Goal: Transaction & Acquisition: Book appointment/travel/reservation

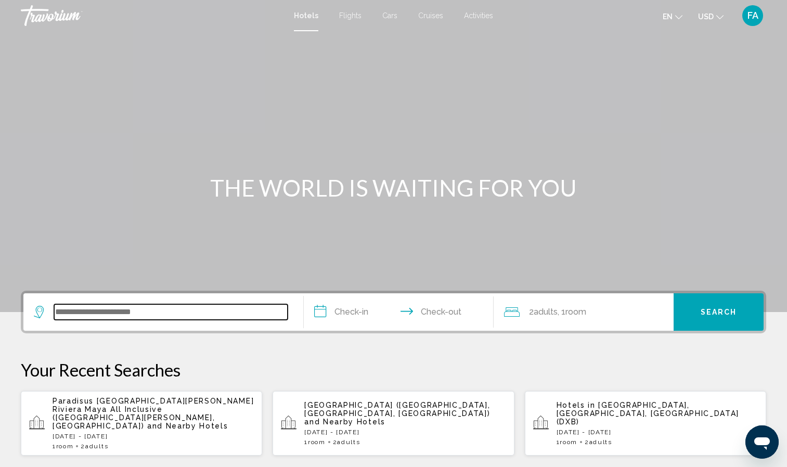
click at [136, 315] on input "Search widget" at bounding box center [171, 312] width 234 height 16
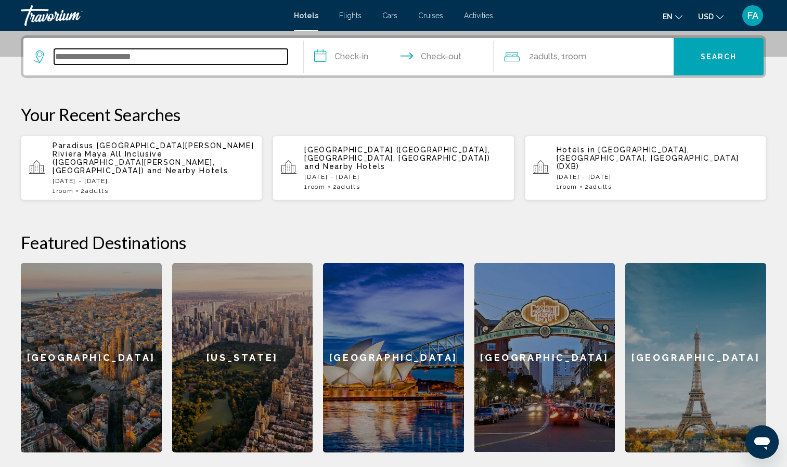
scroll to position [257, 0]
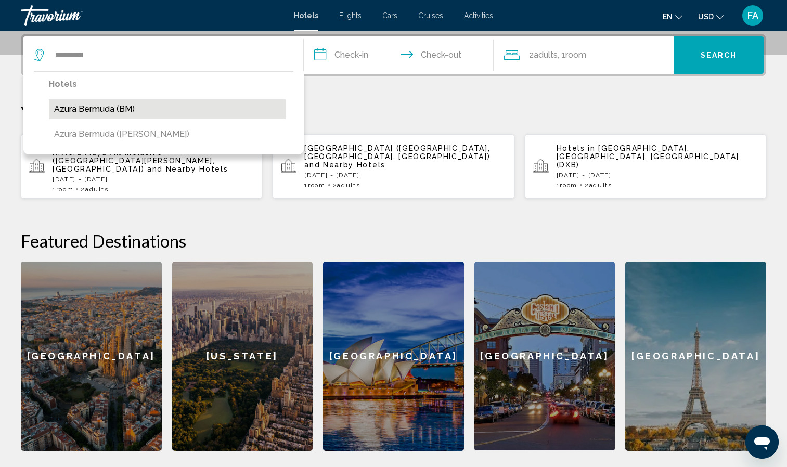
click at [106, 110] on button "Azura Bermuda (BM)" at bounding box center [167, 109] width 237 height 20
type input "**********"
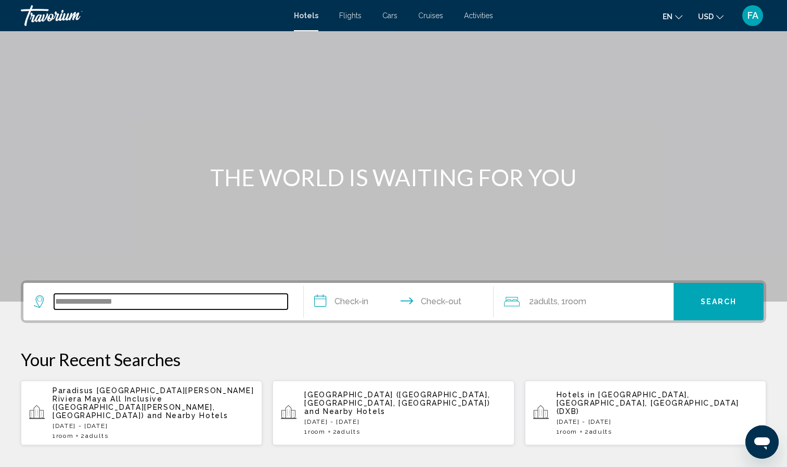
scroll to position [0, 0]
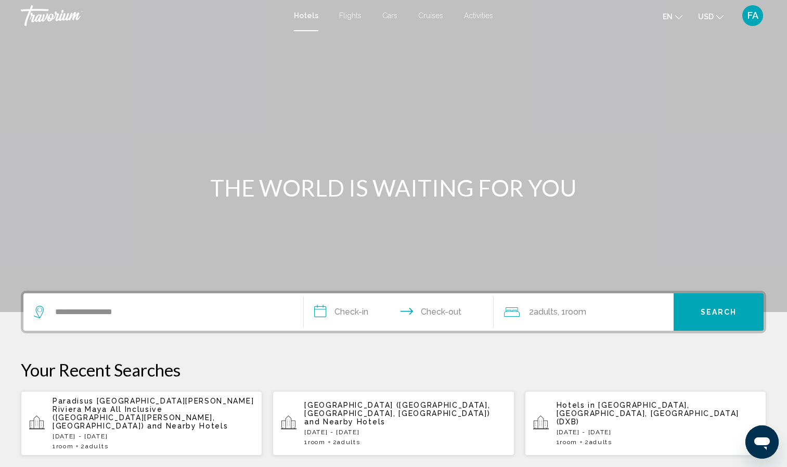
click at [355, 314] on input "**********" at bounding box center [401, 313] width 195 height 41
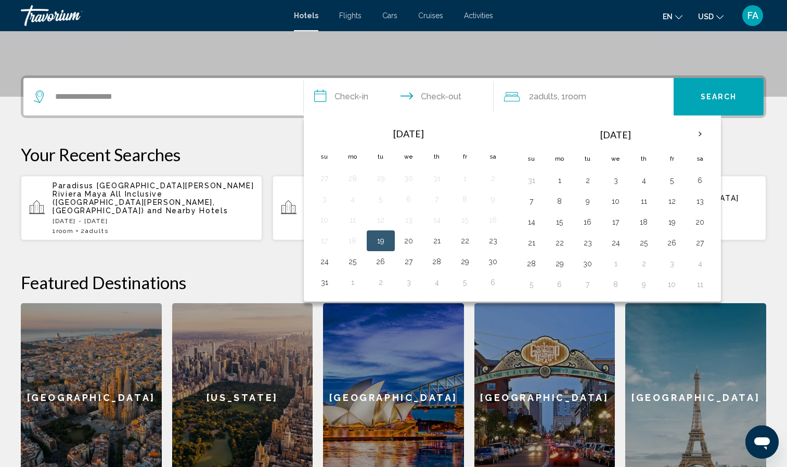
scroll to position [257, 0]
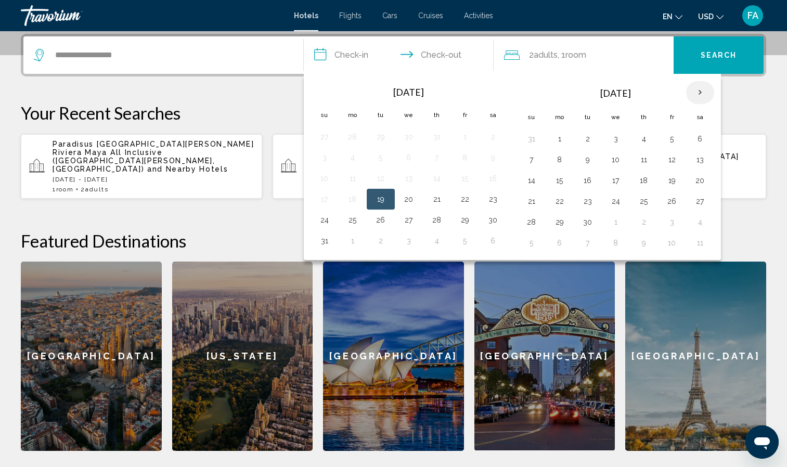
click at [699, 97] on th "Next month" at bounding box center [700, 92] width 28 height 23
click at [644, 178] on button "16" at bounding box center [644, 180] width 17 height 15
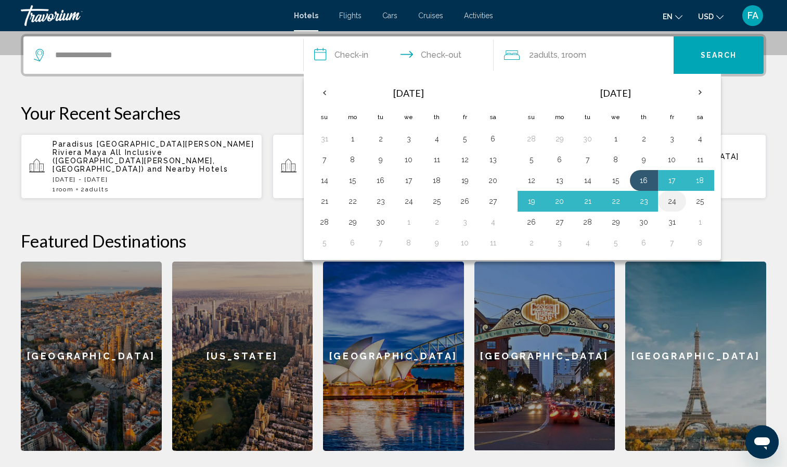
click at [667, 199] on button "24" at bounding box center [672, 201] width 17 height 15
type input "**********"
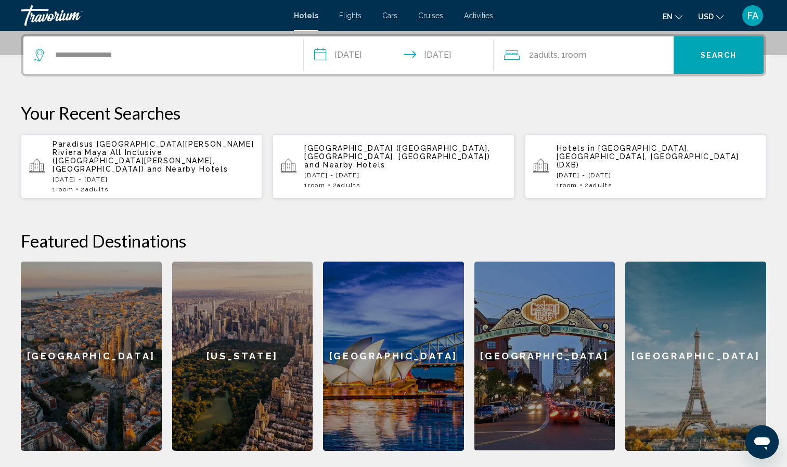
click at [709, 56] on span "Search" at bounding box center [719, 55] width 36 height 8
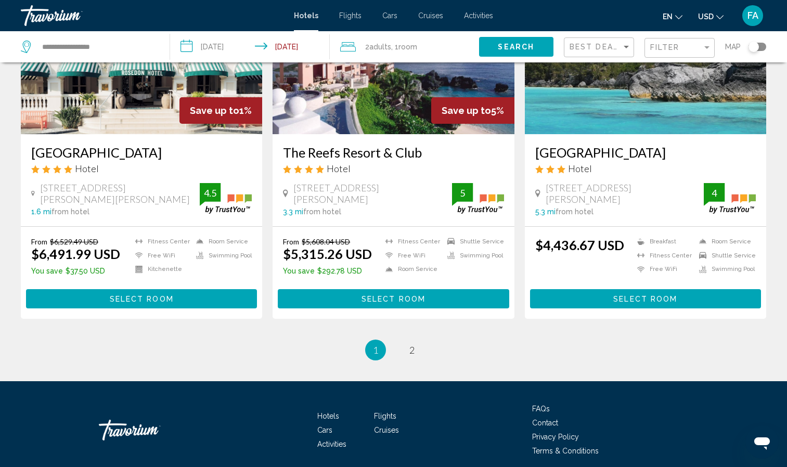
scroll to position [1248, 0]
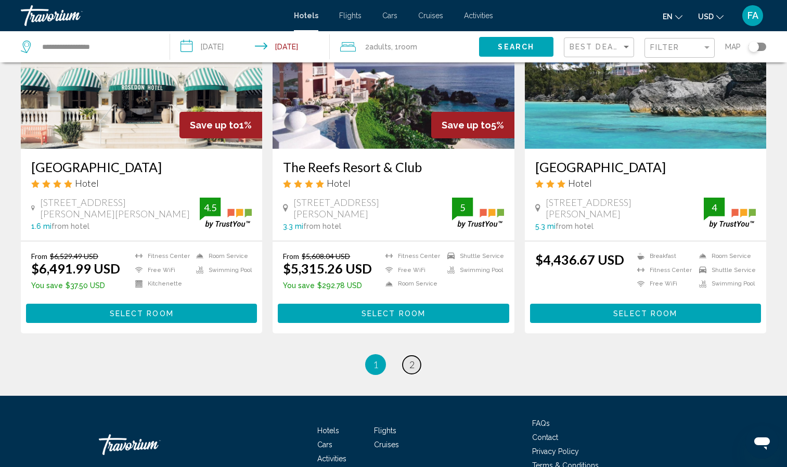
click at [410, 370] on span "2" at bounding box center [411, 364] width 5 height 11
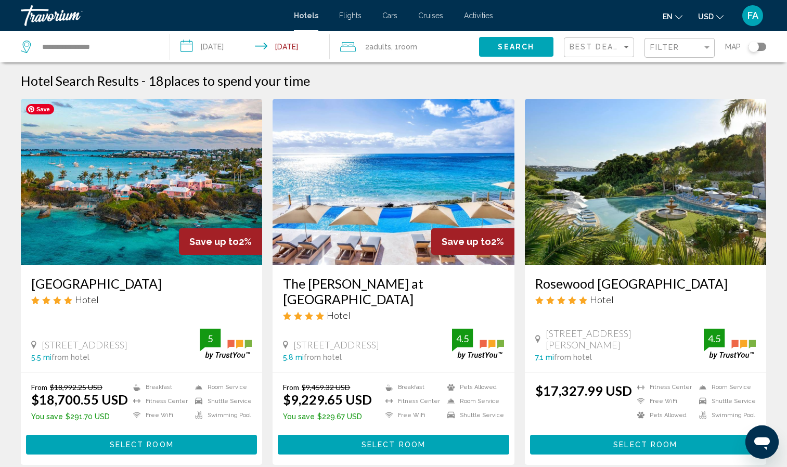
click at [143, 214] on img "Main content" at bounding box center [141, 182] width 241 height 166
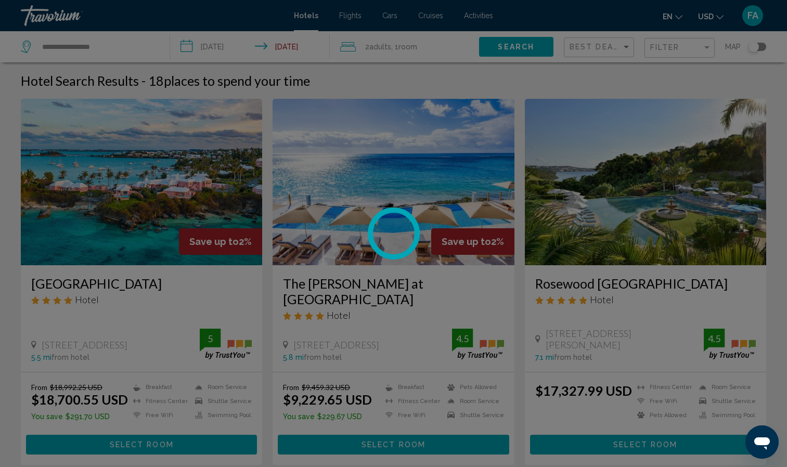
click at [143, 214] on div at bounding box center [393, 233] width 787 height 467
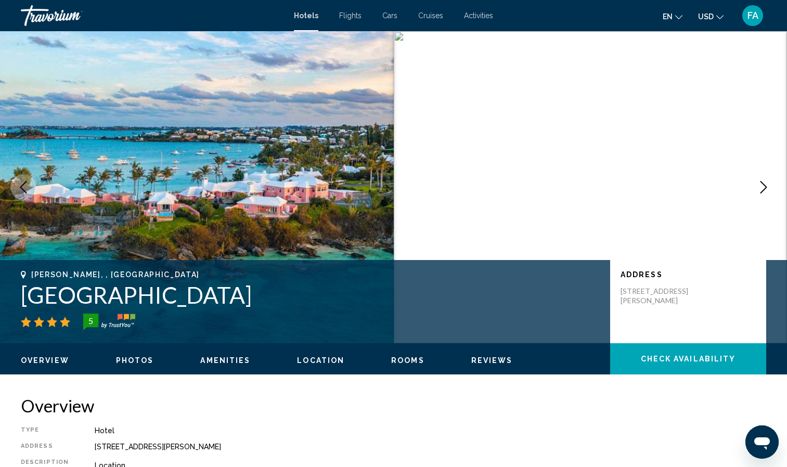
click at [38, 360] on span "Overview" at bounding box center [45, 360] width 48 height 8
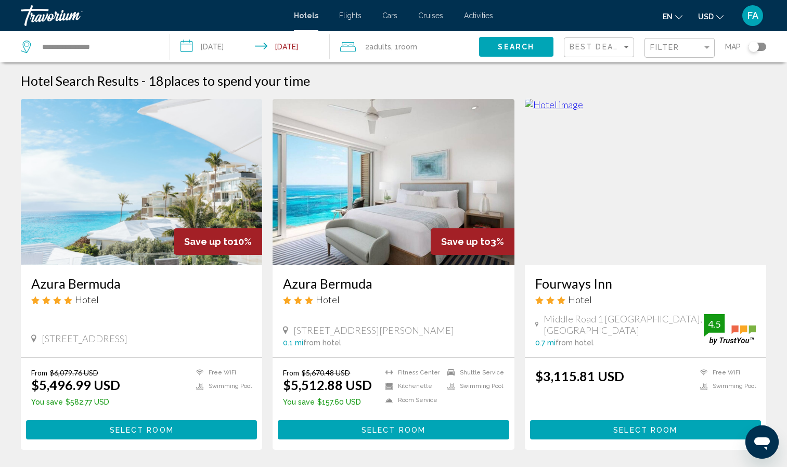
click at [237, 47] on input "**********" at bounding box center [252, 48] width 164 height 34
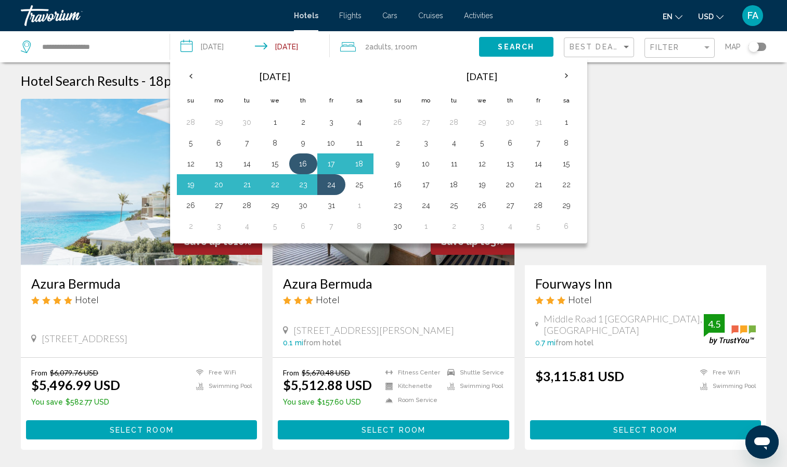
click at [305, 159] on button "16" at bounding box center [303, 164] width 17 height 15
click at [251, 185] on button "21" at bounding box center [247, 184] width 17 height 15
type input "**********"
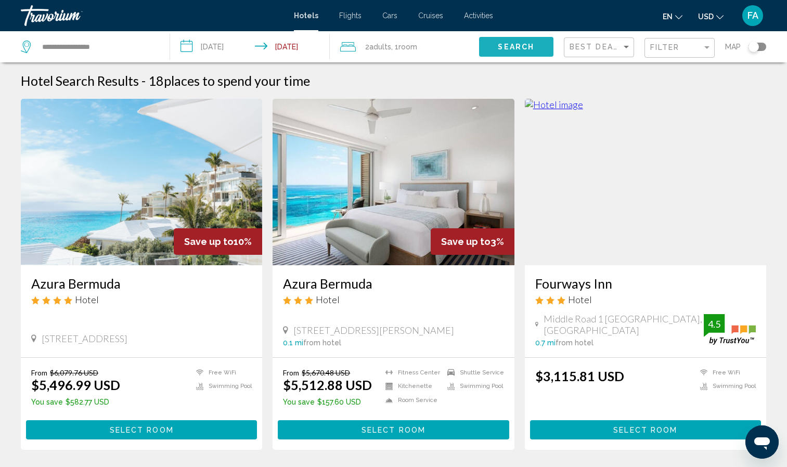
click at [520, 40] on button "Search" at bounding box center [516, 46] width 74 height 19
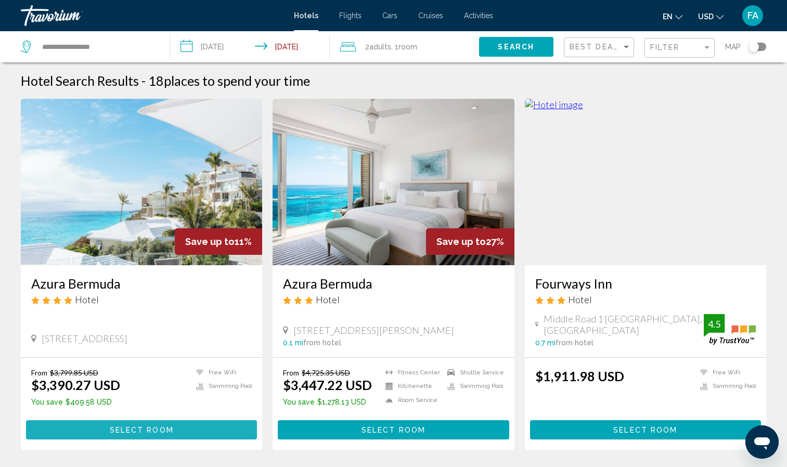
click at [131, 432] on span "Select Room" at bounding box center [142, 430] width 64 height 8
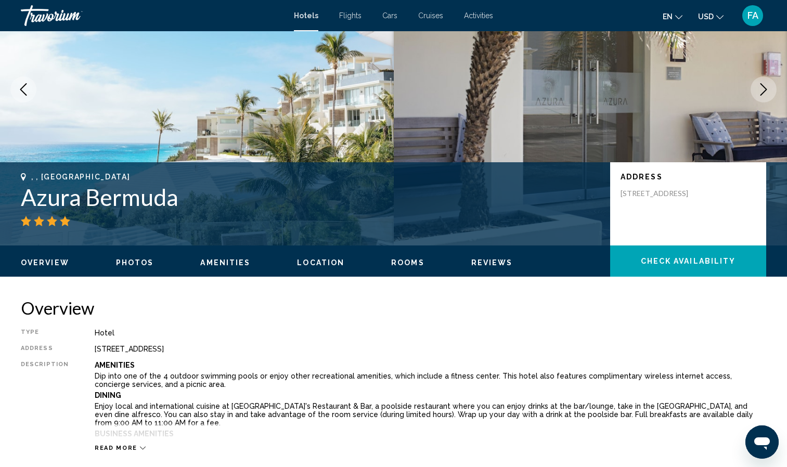
scroll to position [104, 0]
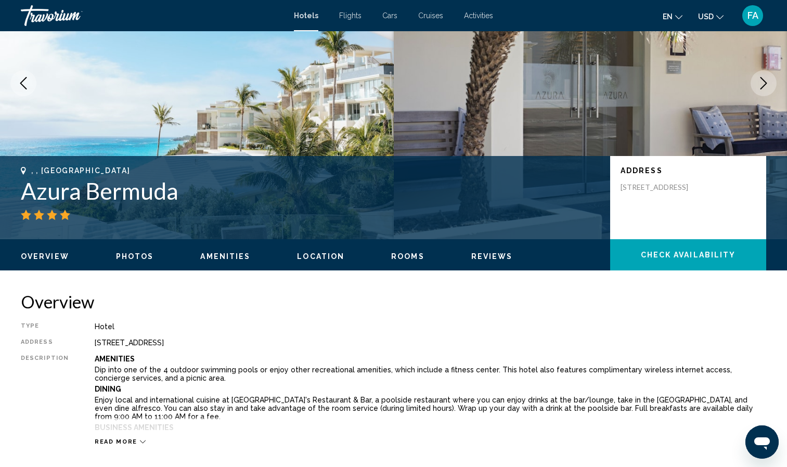
click at [678, 256] on span "Check Availability" at bounding box center [688, 255] width 95 height 8
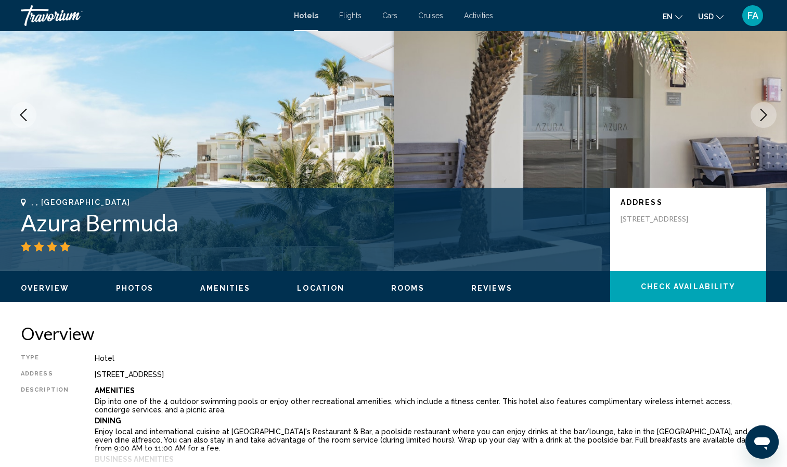
scroll to position [0, 0]
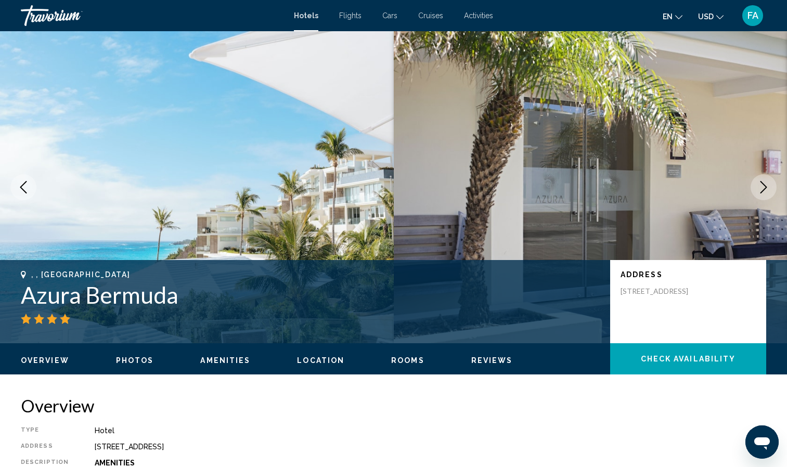
click at [46, 359] on span "Overview" at bounding box center [45, 360] width 48 height 8
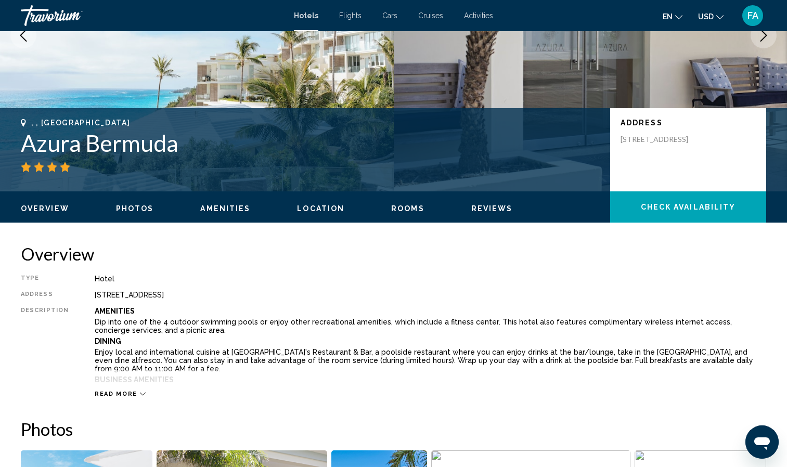
scroll to position [333, 0]
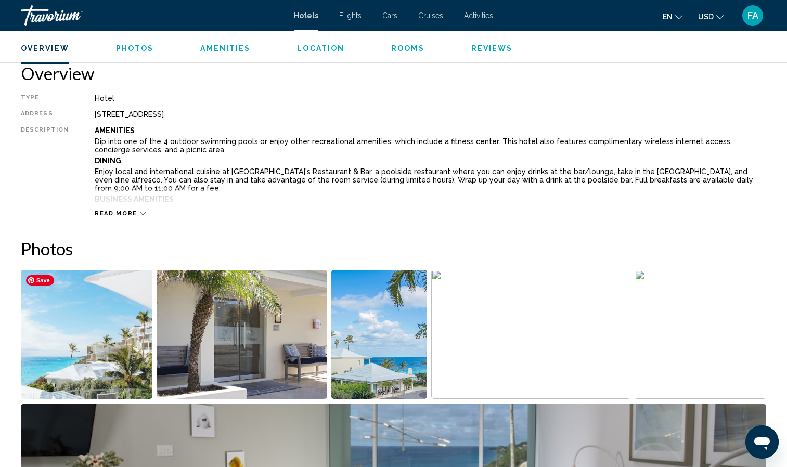
click at [46, 359] on img "Open full-screen image slider" at bounding box center [87, 334] width 132 height 129
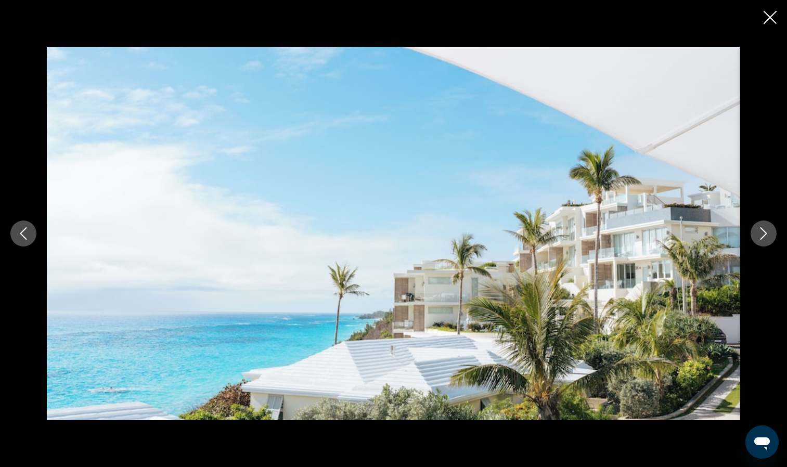
click at [770, 232] on button "Next image" at bounding box center [764, 234] width 26 height 26
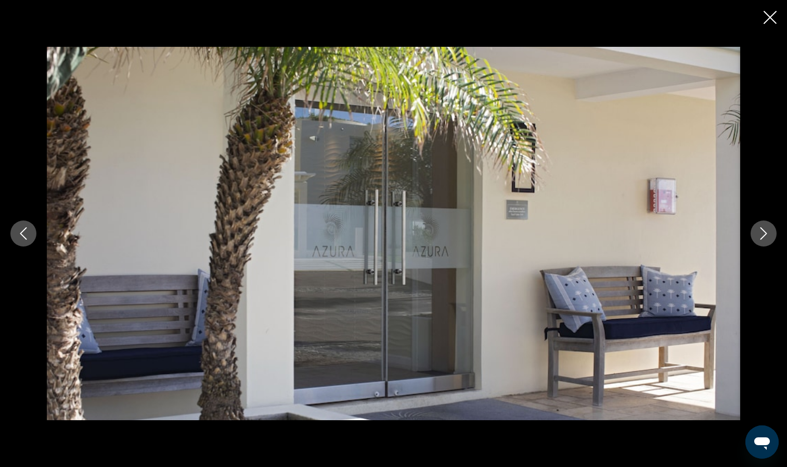
click at [770, 232] on button "Next image" at bounding box center [764, 234] width 26 height 26
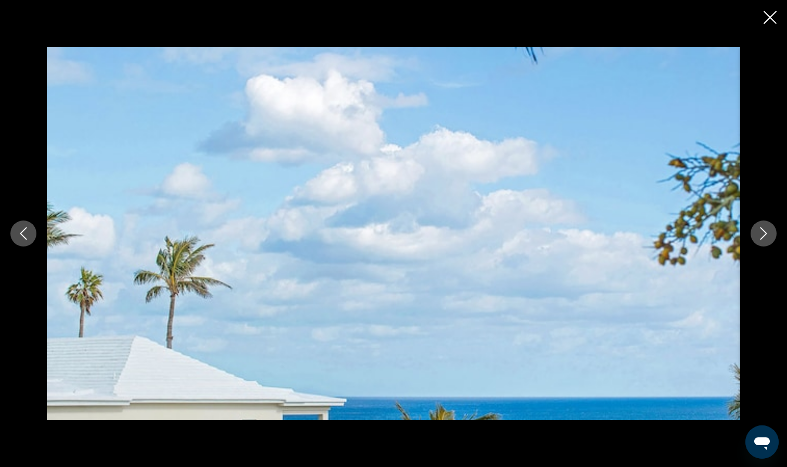
click at [770, 232] on button "Next image" at bounding box center [764, 234] width 26 height 26
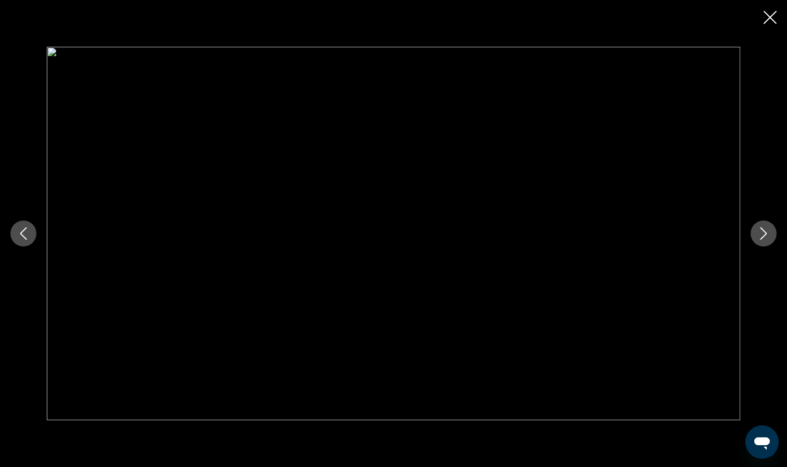
click at [770, 232] on button "Next image" at bounding box center [764, 234] width 26 height 26
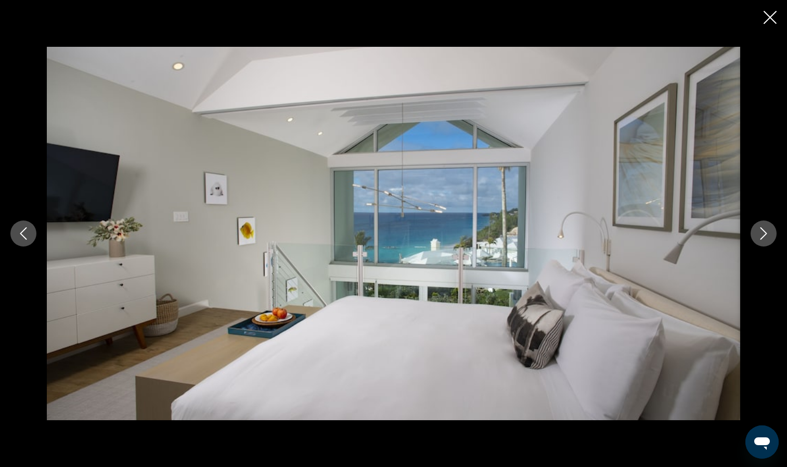
click at [770, 232] on button "Next image" at bounding box center [764, 234] width 26 height 26
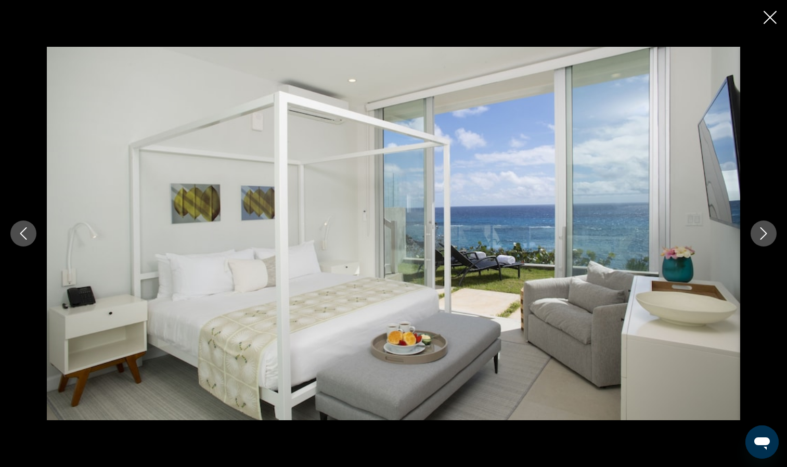
click at [770, 232] on button "Next image" at bounding box center [764, 234] width 26 height 26
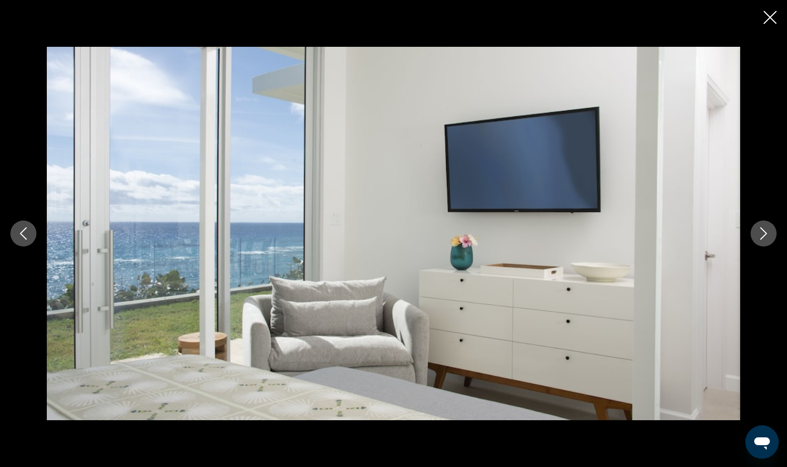
click at [770, 232] on button "Next image" at bounding box center [764, 234] width 26 height 26
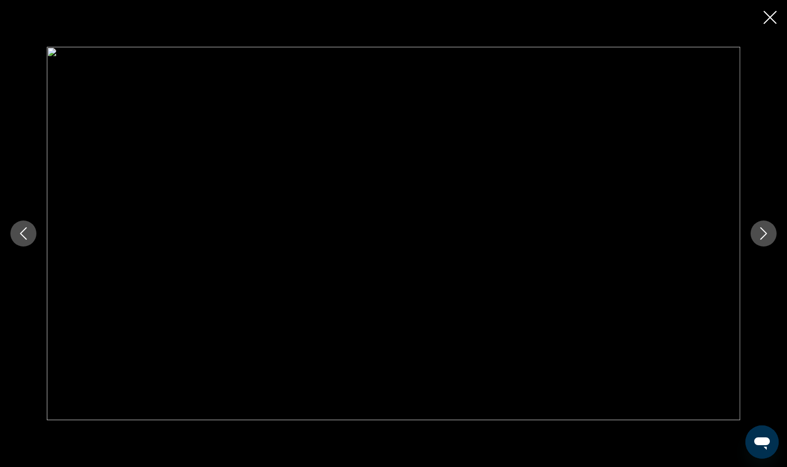
click at [770, 232] on button "Next image" at bounding box center [764, 234] width 26 height 26
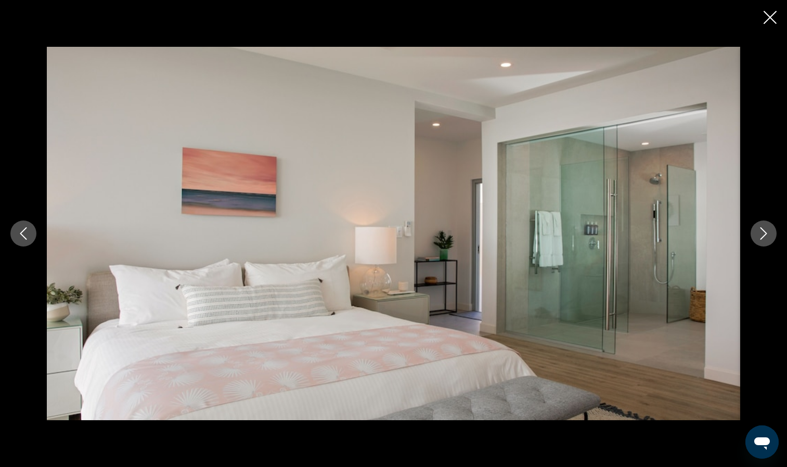
click at [770, 232] on button "Next image" at bounding box center [764, 234] width 26 height 26
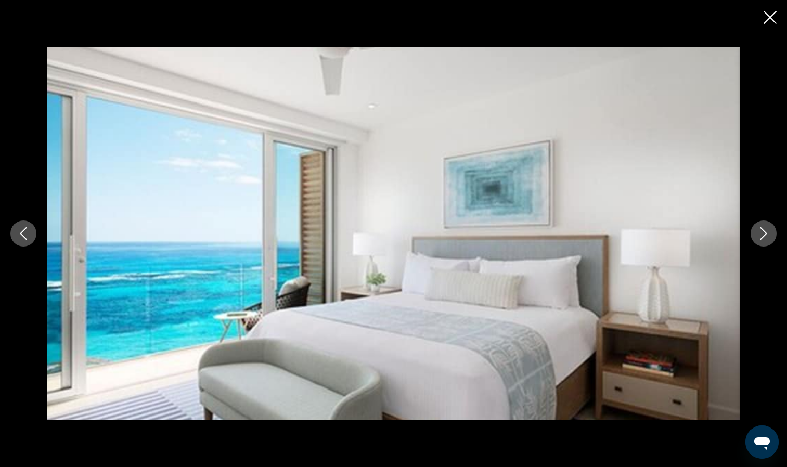
click at [770, 232] on button "Next image" at bounding box center [764, 234] width 26 height 26
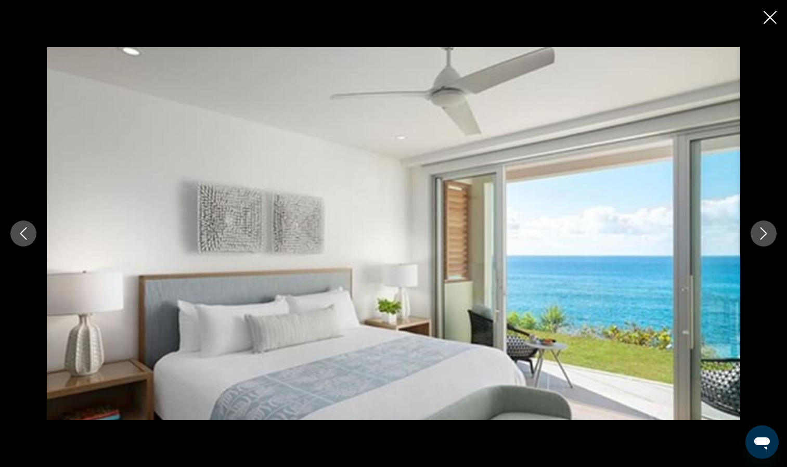
click at [770, 232] on button "Next image" at bounding box center [764, 234] width 26 height 26
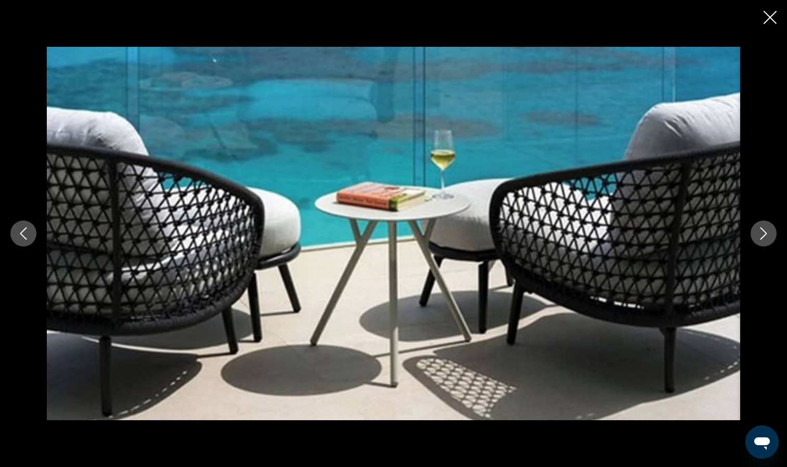
click at [770, 232] on button "Next image" at bounding box center [764, 234] width 26 height 26
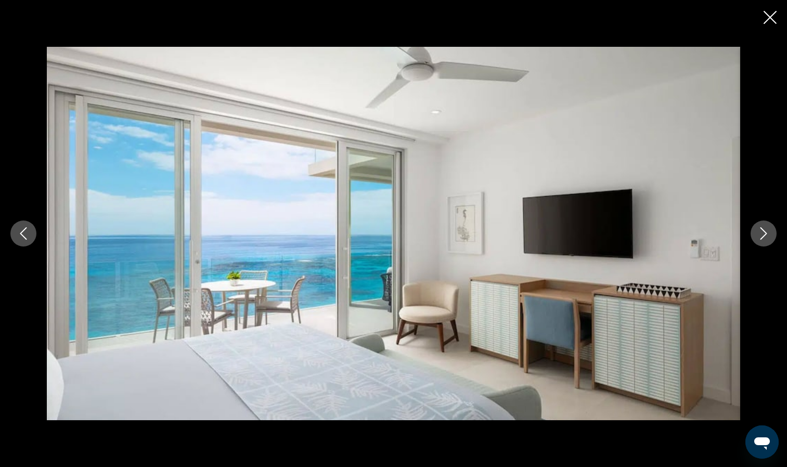
click at [770, 232] on button "Next image" at bounding box center [764, 234] width 26 height 26
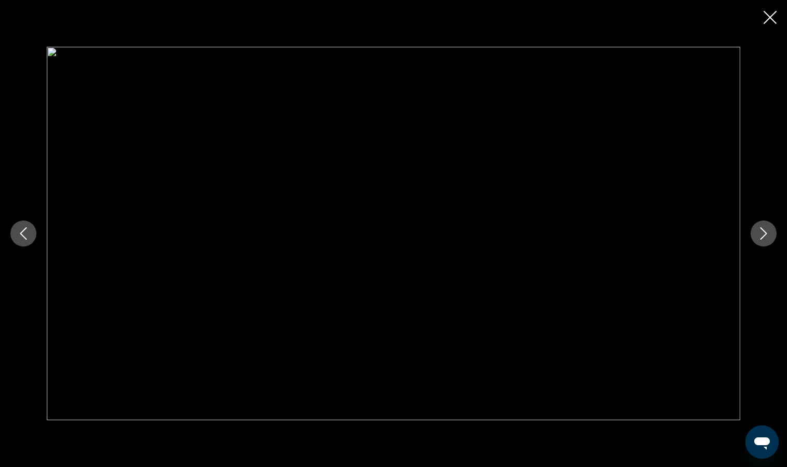
click at [770, 232] on button "Next image" at bounding box center [764, 234] width 26 height 26
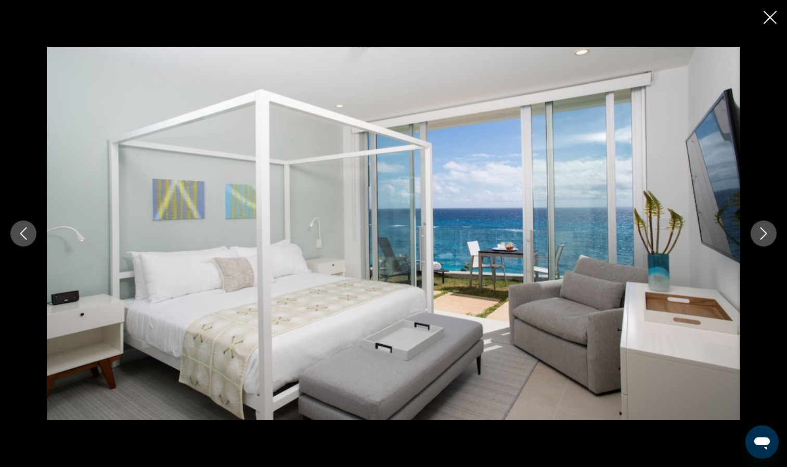
click at [770, 232] on button "Next image" at bounding box center [764, 234] width 26 height 26
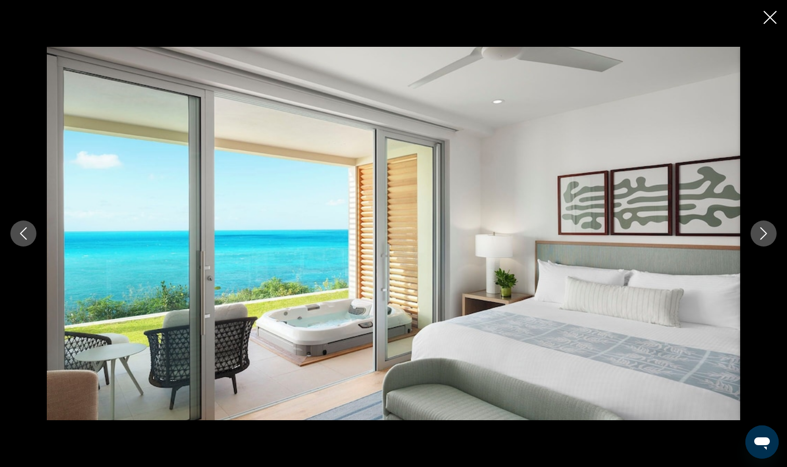
click at [770, 232] on button "Next image" at bounding box center [764, 234] width 26 height 26
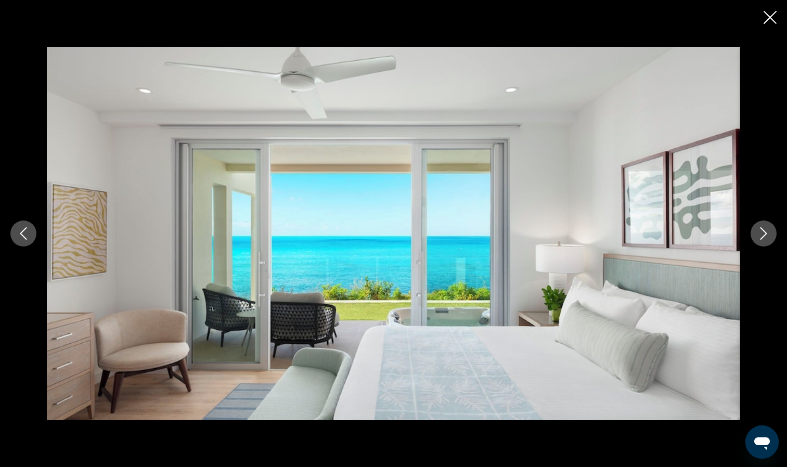
click at [770, 232] on button "Next image" at bounding box center [764, 234] width 26 height 26
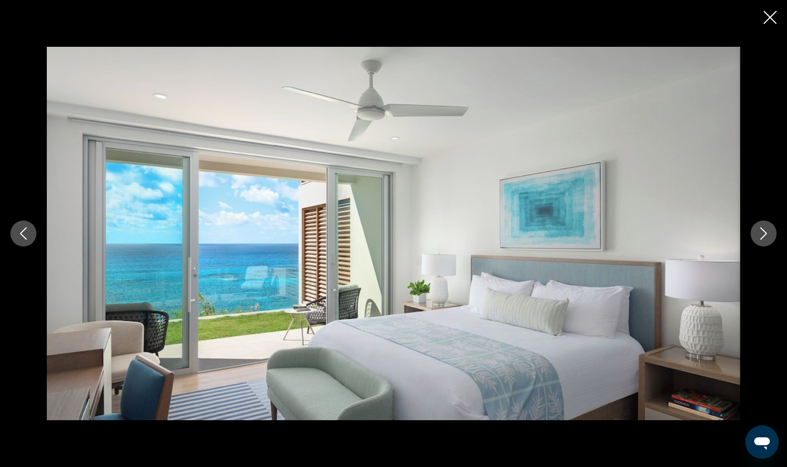
click at [770, 232] on button "Next image" at bounding box center [764, 234] width 26 height 26
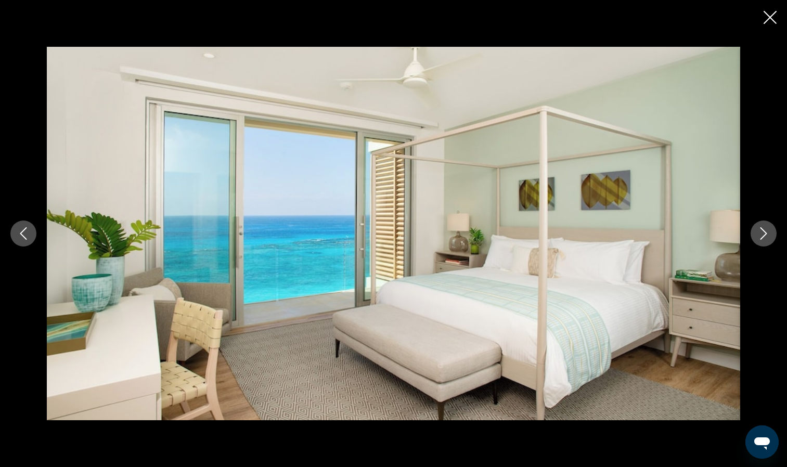
click at [770, 232] on button "Next image" at bounding box center [764, 234] width 26 height 26
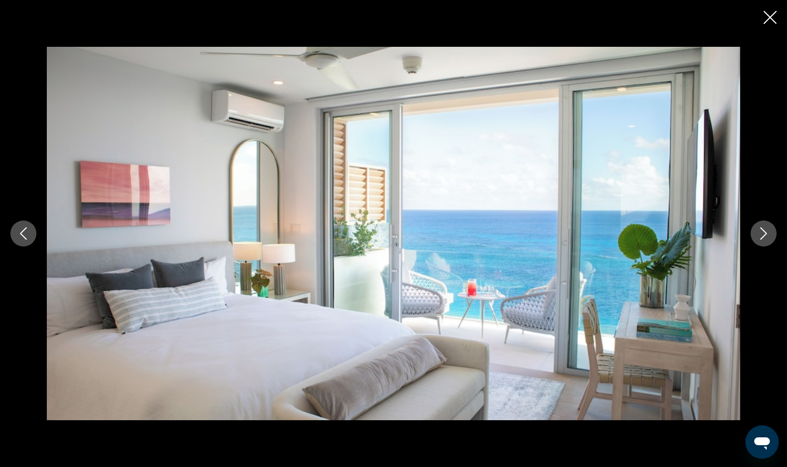
click at [770, 232] on button "Next image" at bounding box center [764, 234] width 26 height 26
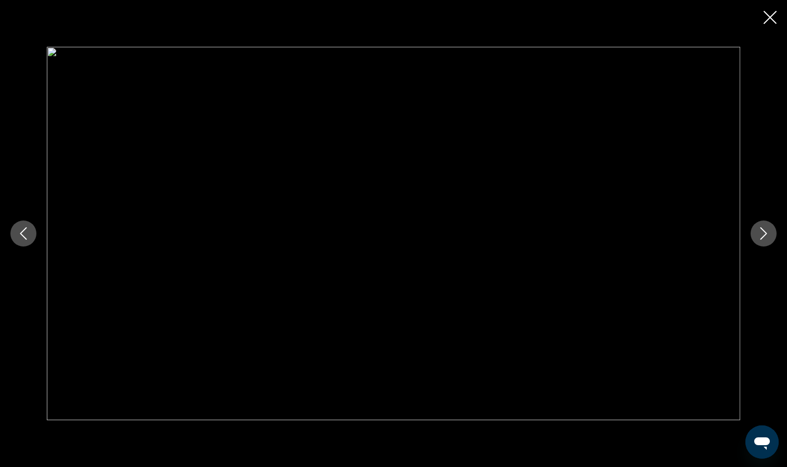
click at [770, 232] on button "Next image" at bounding box center [764, 234] width 26 height 26
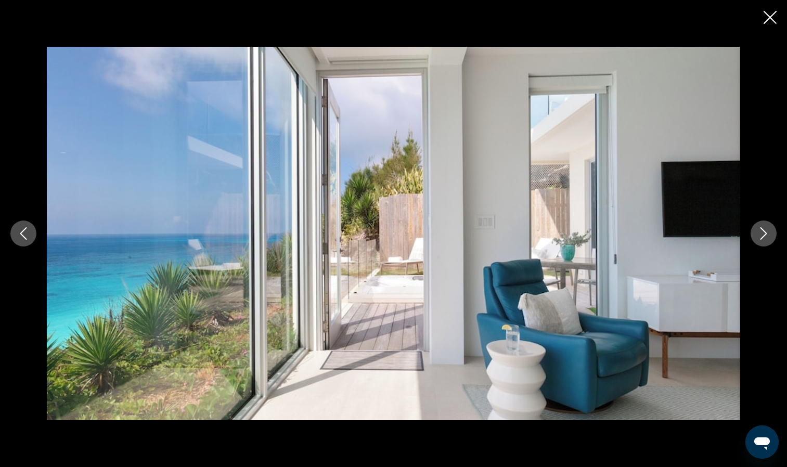
click at [770, 232] on button "Next image" at bounding box center [764, 234] width 26 height 26
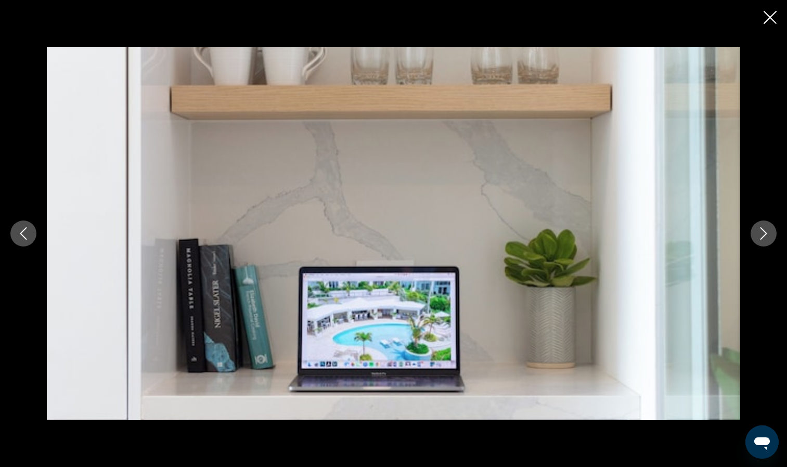
click at [770, 232] on button "Next image" at bounding box center [764, 234] width 26 height 26
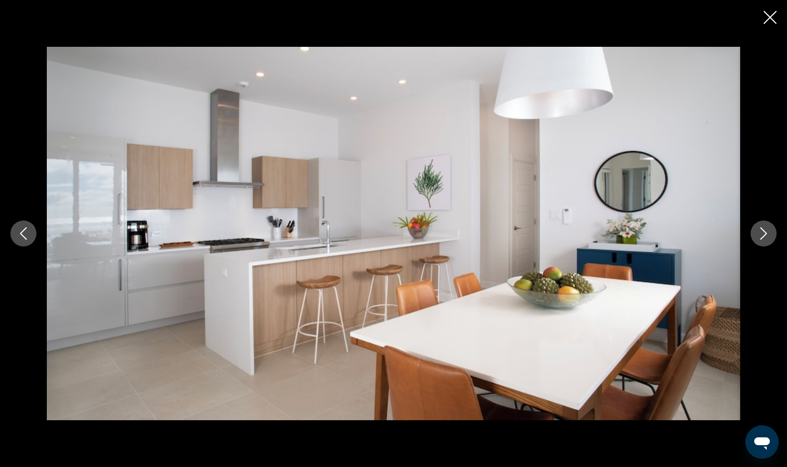
click at [770, 232] on button "Next image" at bounding box center [764, 234] width 26 height 26
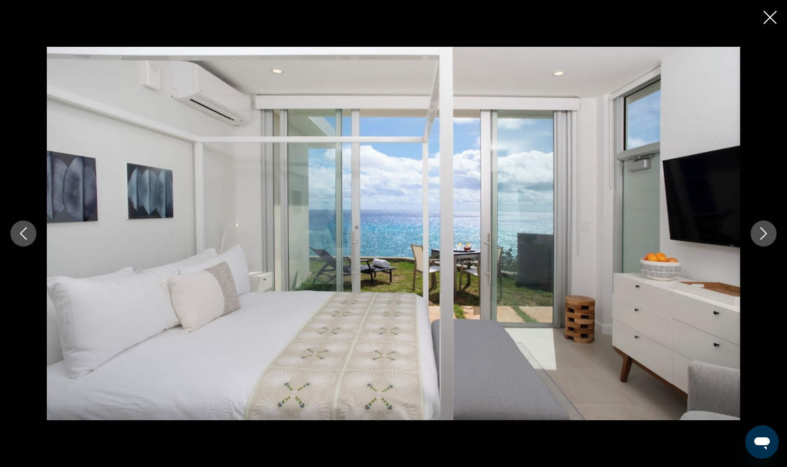
click at [770, 232] on button "Next image" at bounding box center [764, 234] width 26 height 26
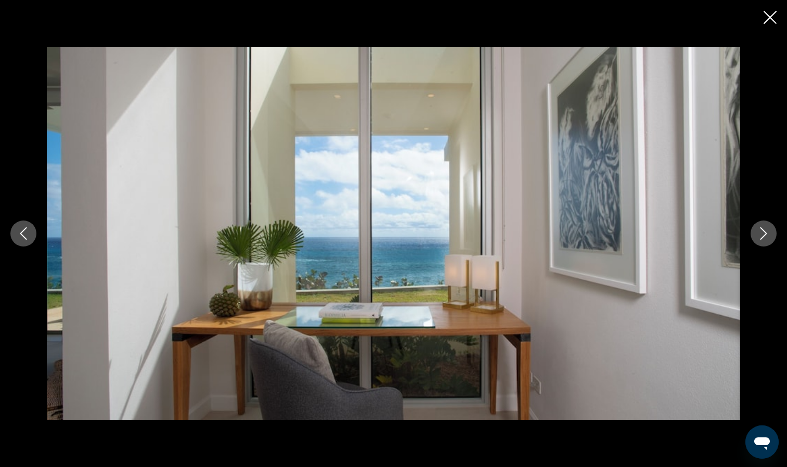
click at [770, 232] on button "Next image" at bounding box center [764, 234] width 26 height 26
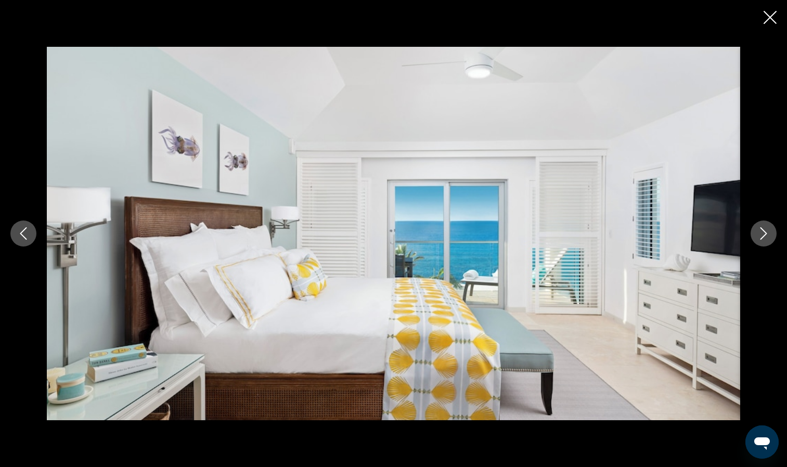
click at [770, 232] on button "Next image" at bounding box center [764, 234] width 26 height 26
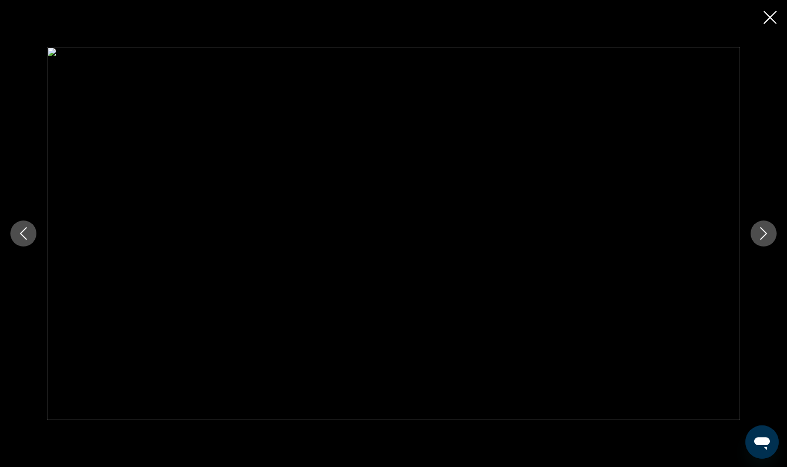
click at [770, 232] on button "Next image" at bounding box center [764, 234] width 26 height 26
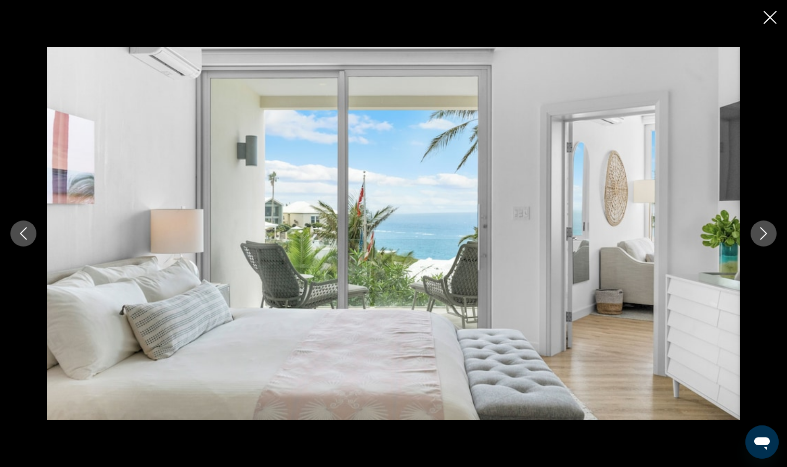
click at [770, 232] on button "Next image" at bounding box center [764, 234] width 26 height 26
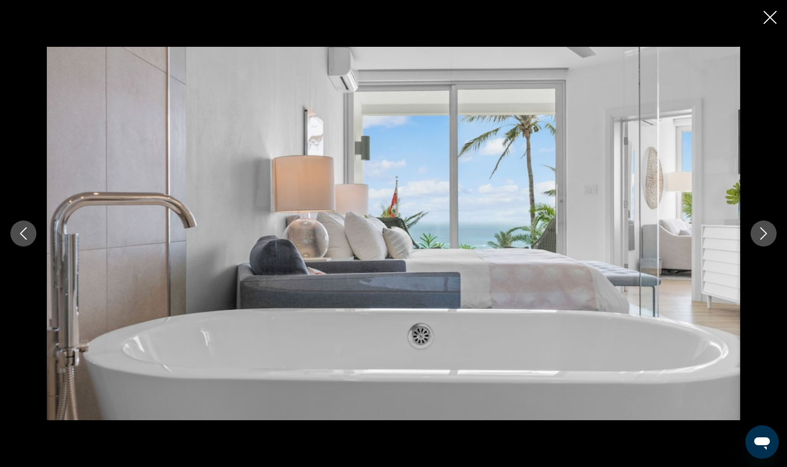
click at [770, 232] on button "Next image" at bounding box center [764, 234] width 26 height 26
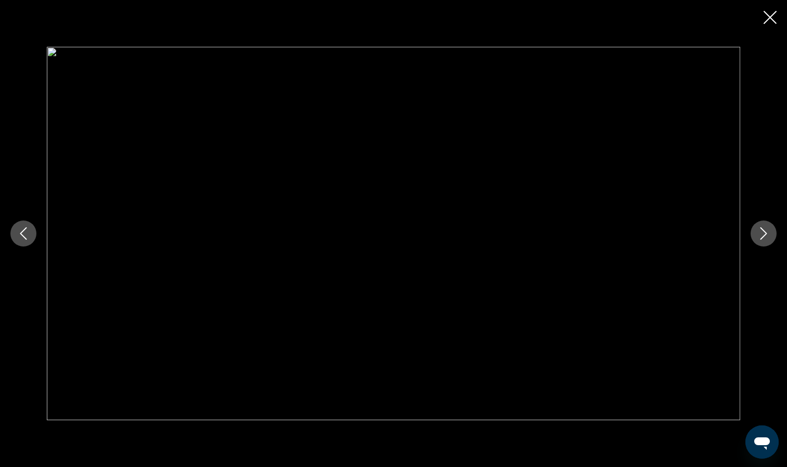
click at [770, 232] on button "Next image" at bounding box center [764, 234] width 26 height 26
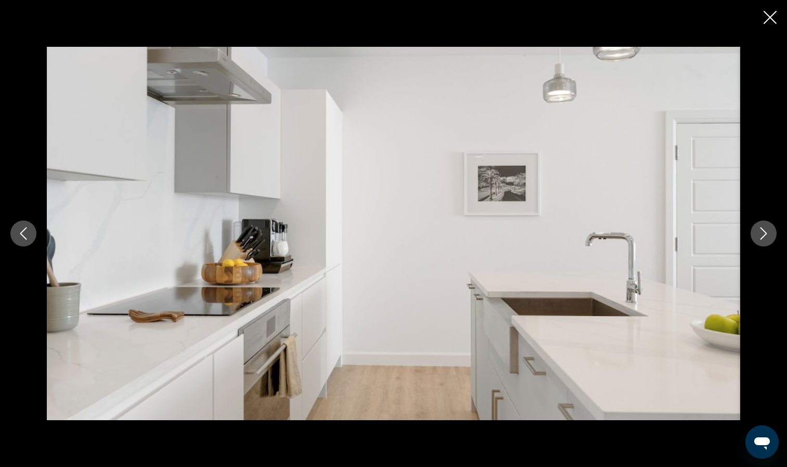
click at [770, 232] on button "Next image" at bounding box center [764, 234] width 26 height 26
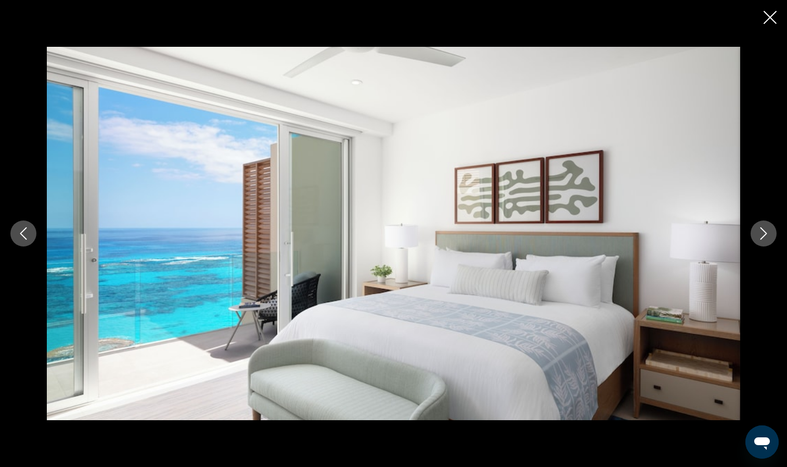
click at [770, 232] on button "Next image" at bounding box center [764, 234] width 26 height 26
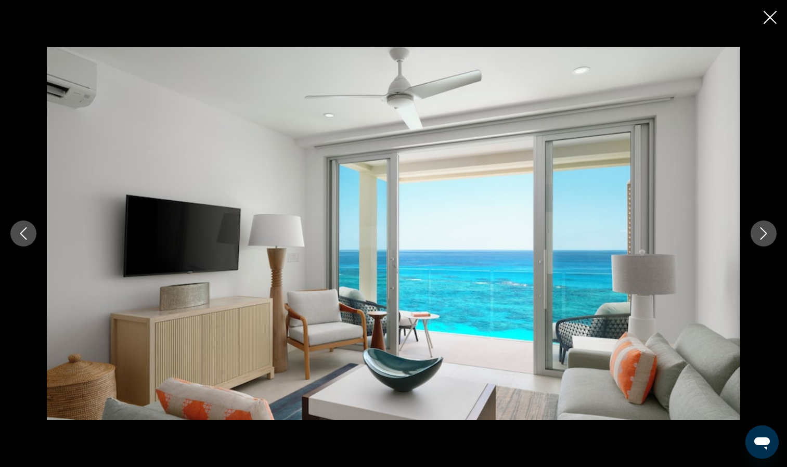
click at [770, 232] on button "Next image" at bounding box center [764, 234] width 26 height 26
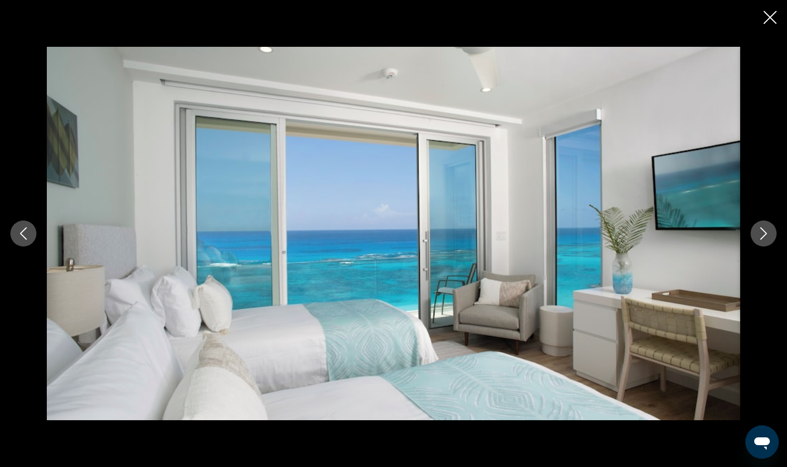
click at [770, 232] on button "Next image" at bounding box center [764, 234] width 26 height 26
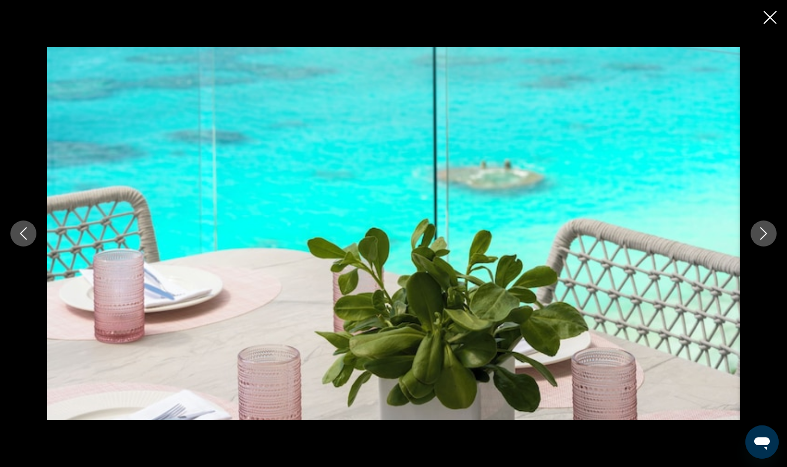
click at [770, 232] on button "Next image" at bounding box center [764, 234] width 26 height 26
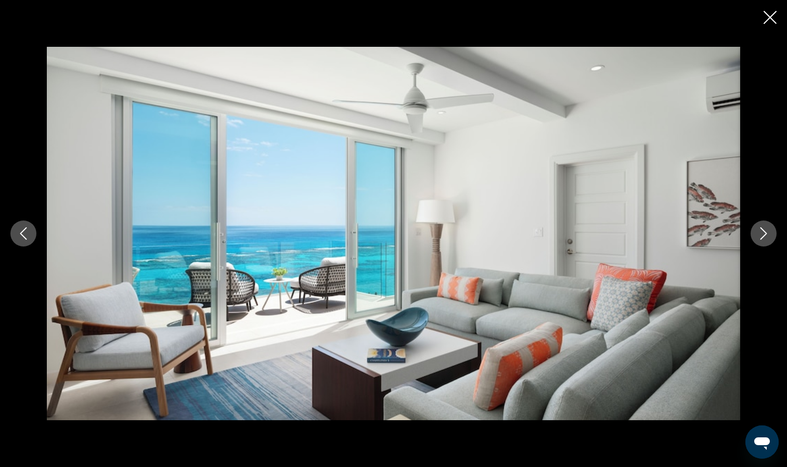
click at [770, 232] on button "Next image" at bounding box center [764, 234] width 26 height 26
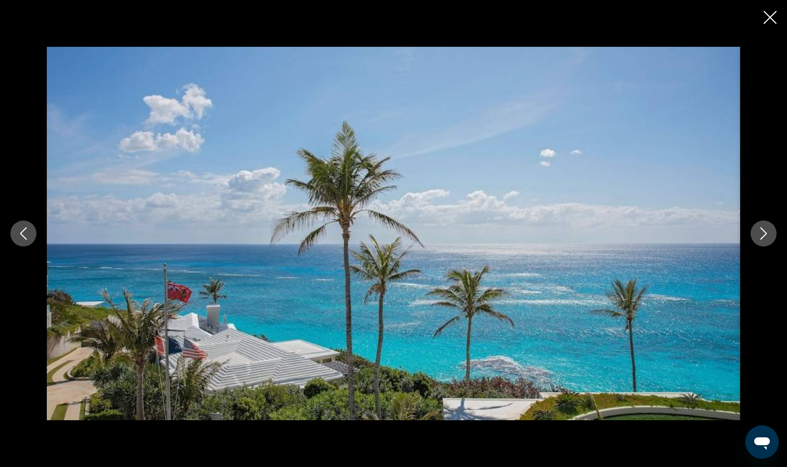
click at [770, 232] on button "Next image" at bounding box center [764, 234] width 26 height 26
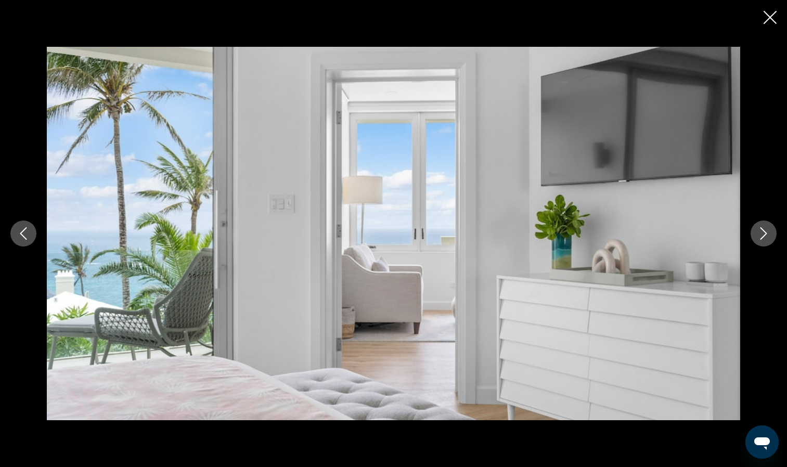
click at [770, 232] on button "Next image" at bounding box center [764, 234] width 26 height 26
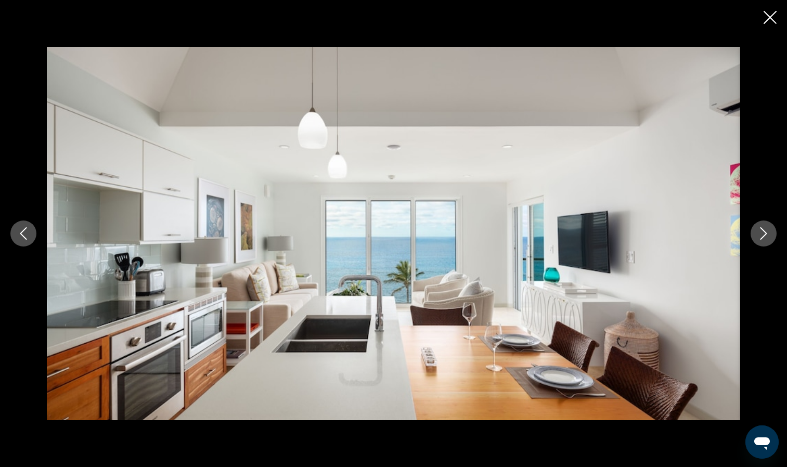
click at [770, 232] on button "Next image" at bounding box center [764, 234] width 26 height 26
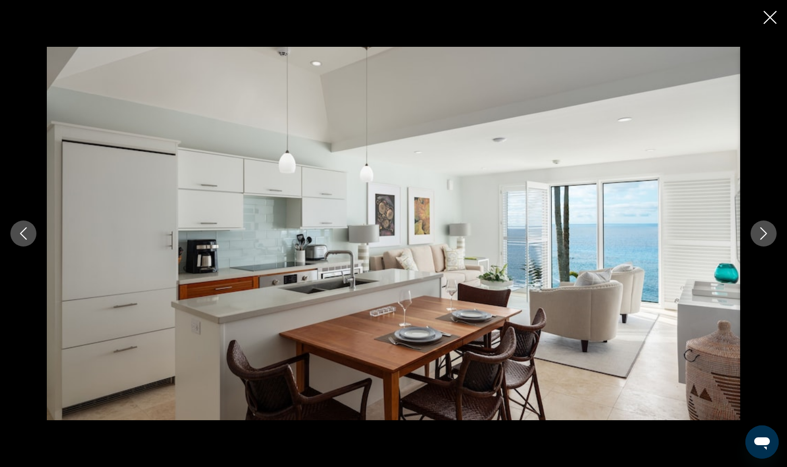
click at [770, 232] on button "Next image" at bounding box center [764, 234] width 26 height 26
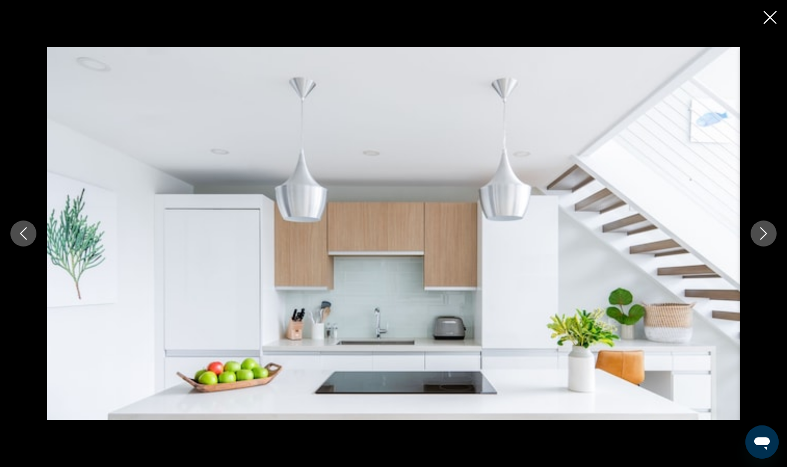
click at [770, 232] on button "Next image" at bounding box center [764, 234] width 26 height 26
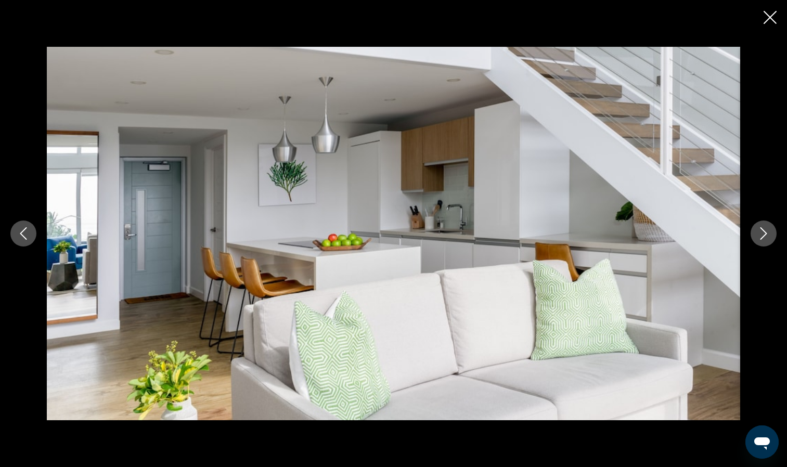
click at [770, 232] on button "Next image" at bounding box center [764, 234] width 26 height 26
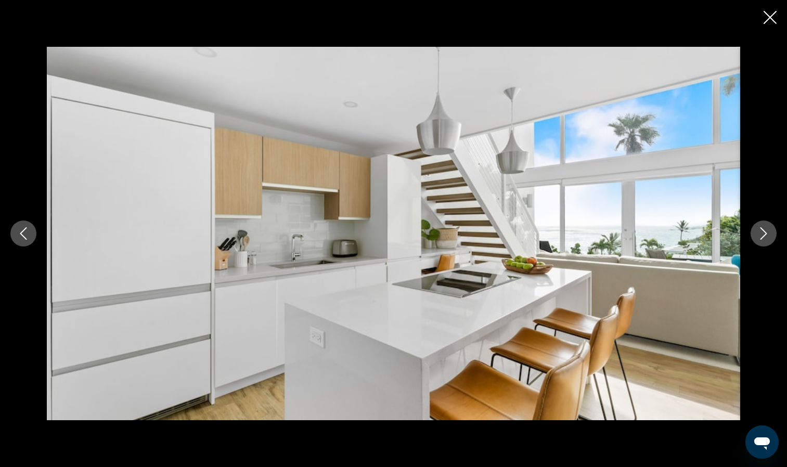
click at [770, 232] on button "Next image" at bounding box center [764, 234] width 26 height 26
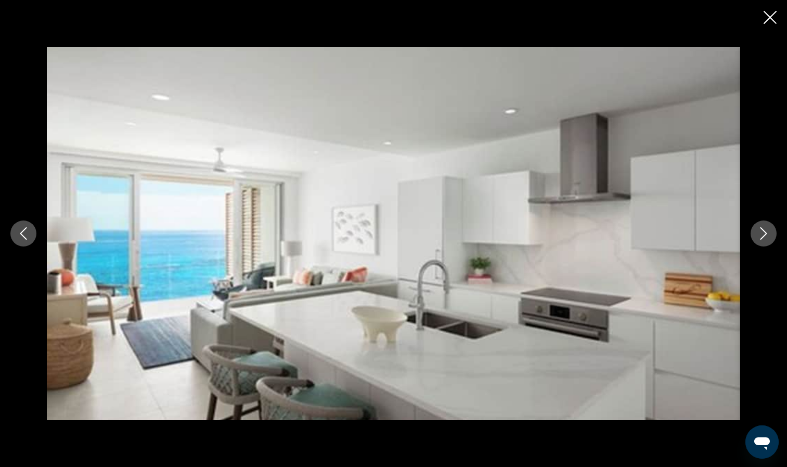
click at [770, 232] on button "Next image" at bounding box center [764, 234] width 26 height 26
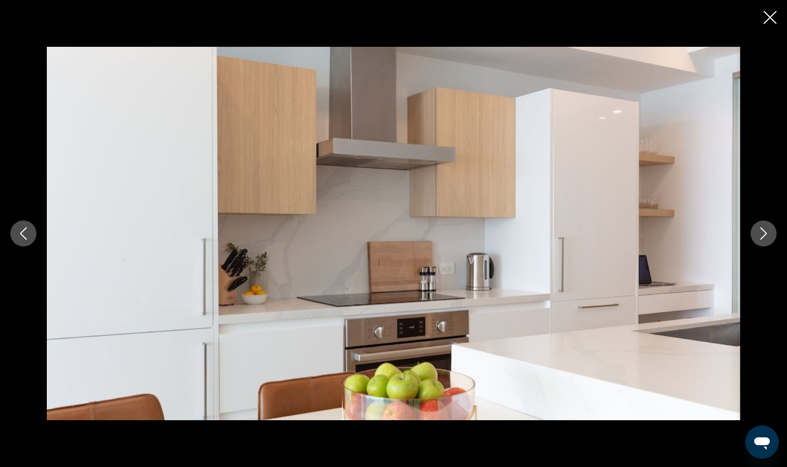
click at [770, 232] on button "Next image" at bounding box center [764, 234] width 26 height 26
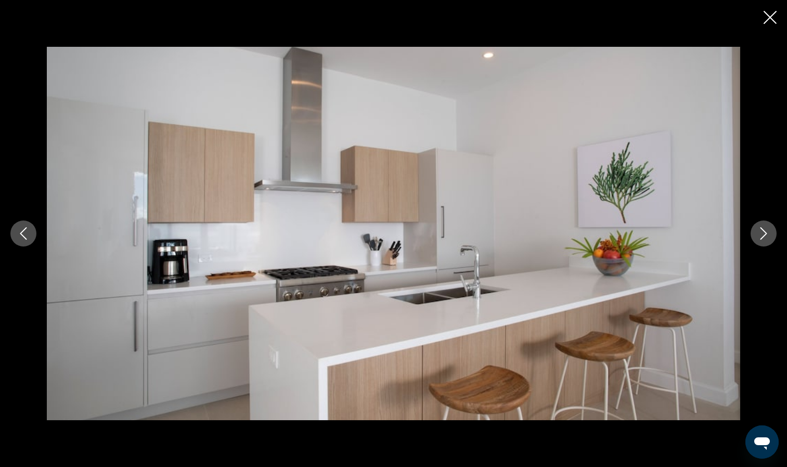
click at [770, 232] on button "Next image" at bounding box center [764, 234] width 26 height 26
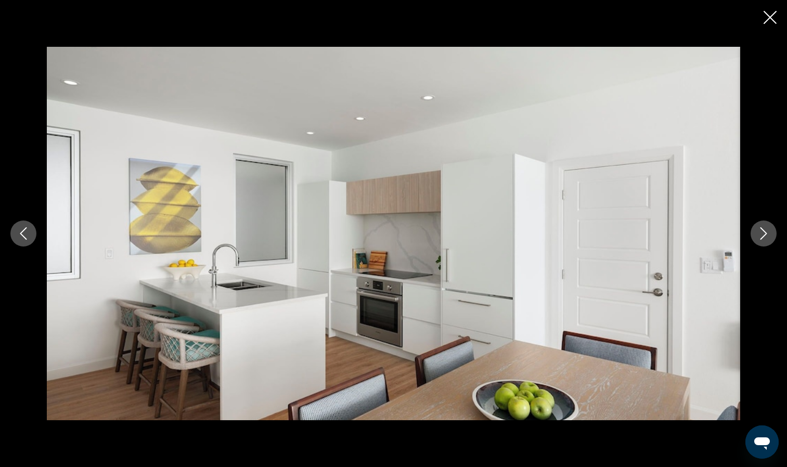
click at [770, 232] on button "Next image" at bounding box center [764, 234] width 26 height 26
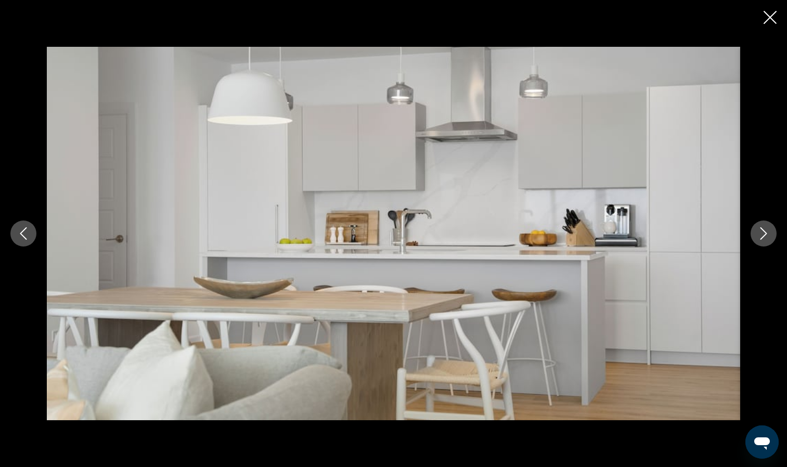
click at [770, 232] on button "Next image" at bounding box center [764, 234] width 26 height 26
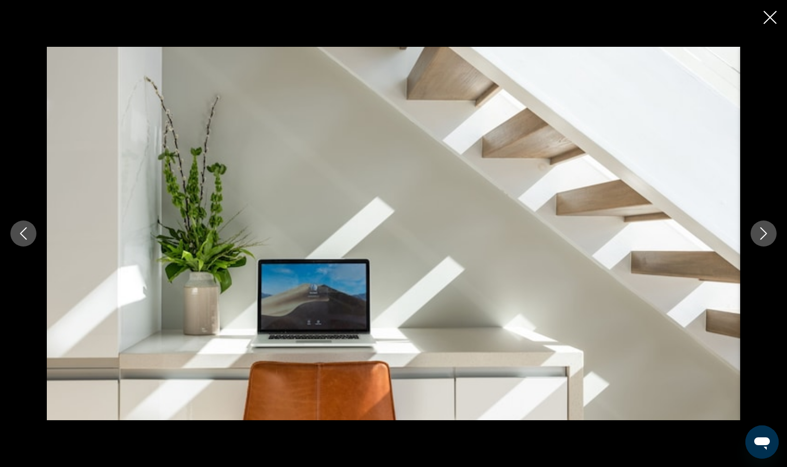
click at [770, 232] on button "Next image" at bounding box center [764, 234] width 26 height 26
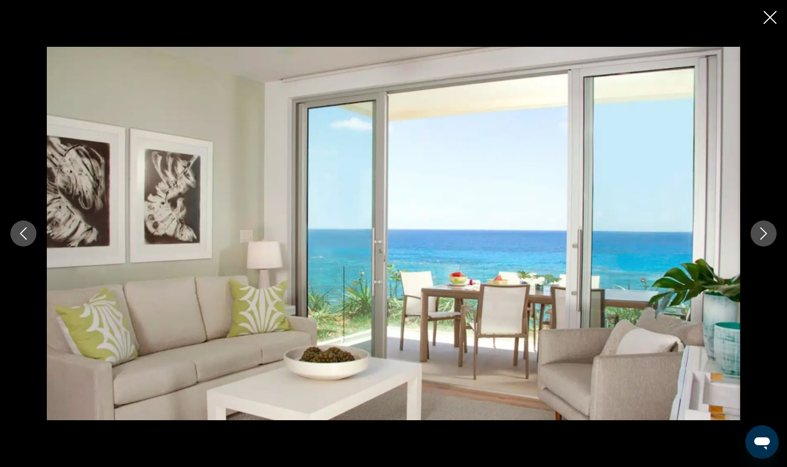
click at [770, 232] on button "Next image" at bounding box center [764, 234] width 26 height 26
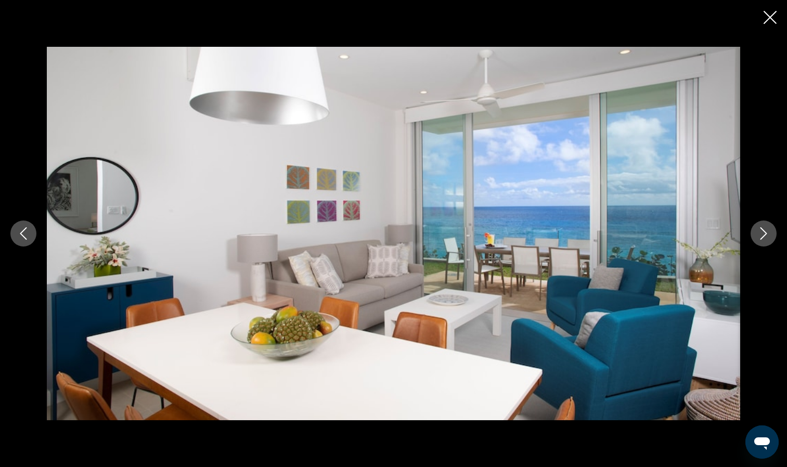
click at [770, 232] on button "Next image" at bounding box center [764, 234] width 26 height 26
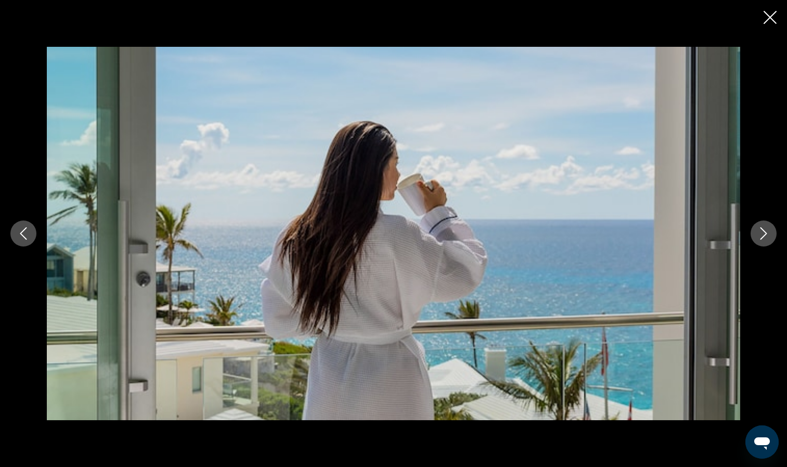
click at [770, 232] on button "Next image" at bounding box center [764, 234] width 26 height 26
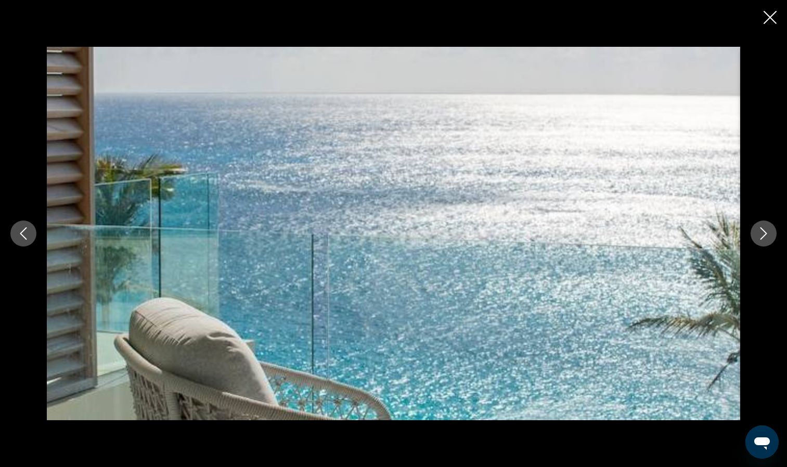
click at [770, 232] on button "Next image" at bounding box center [764, 234] width 26 height 26
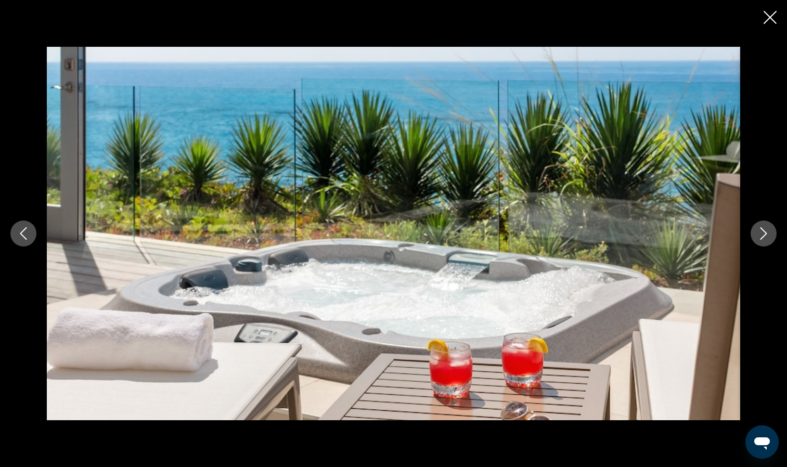
click at [770, 232] on button "Next image" at bounding box center [764, 234] width 26 height 26
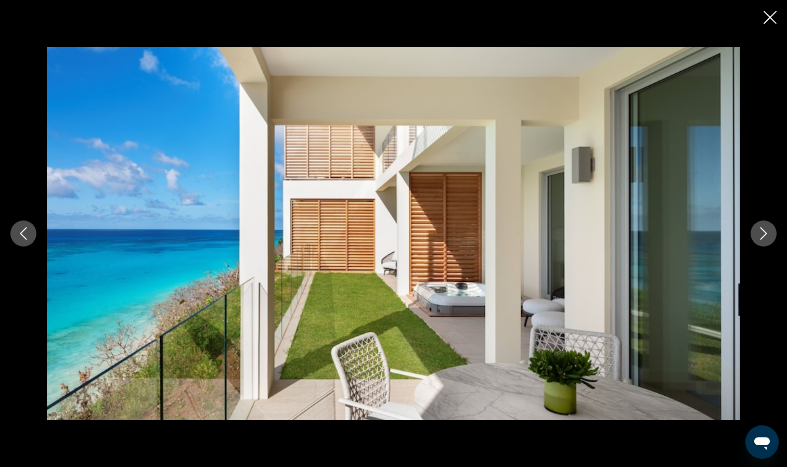
click at [770, 232] on button "Next image" at bounding box center [764, 234] width 26 height 26
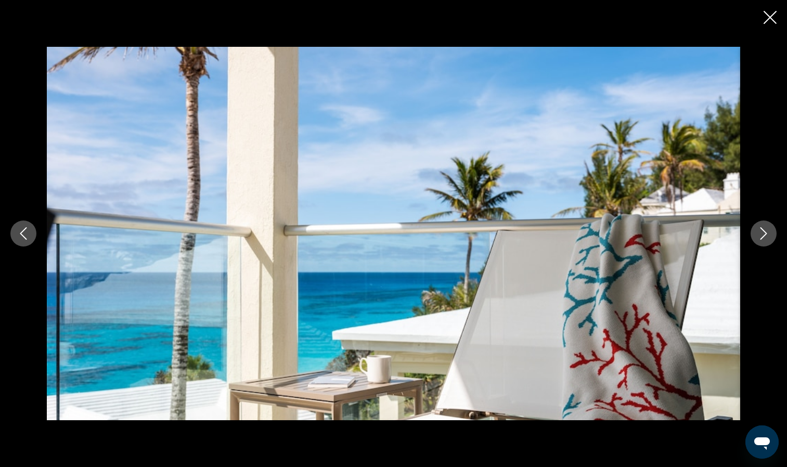
click at [770, 232] on button "Next image" at bounding box center [764, 234] width 26 height 26
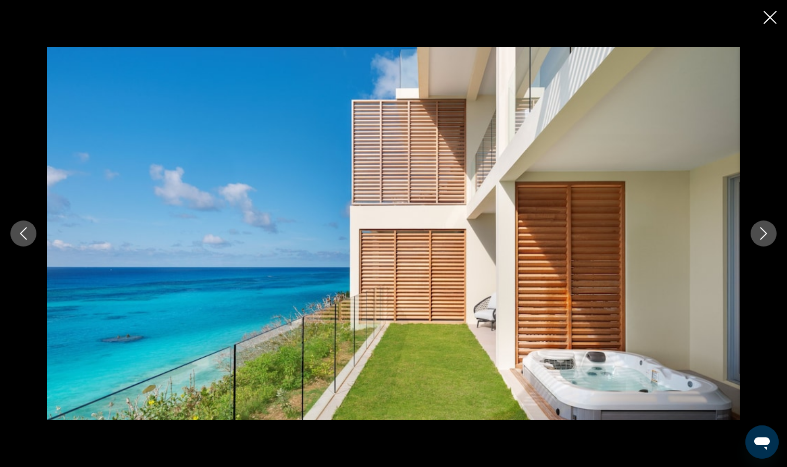
click at [770, 232] on button "Next image" at bounding box center [764, 234] width 26 height 26
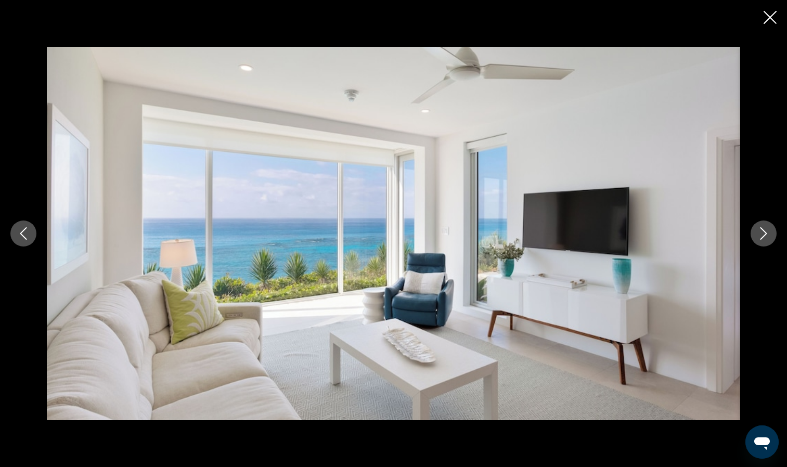
click at [770, 232] on button "Next image" at bounding box center [764, 234] width 26 height 26
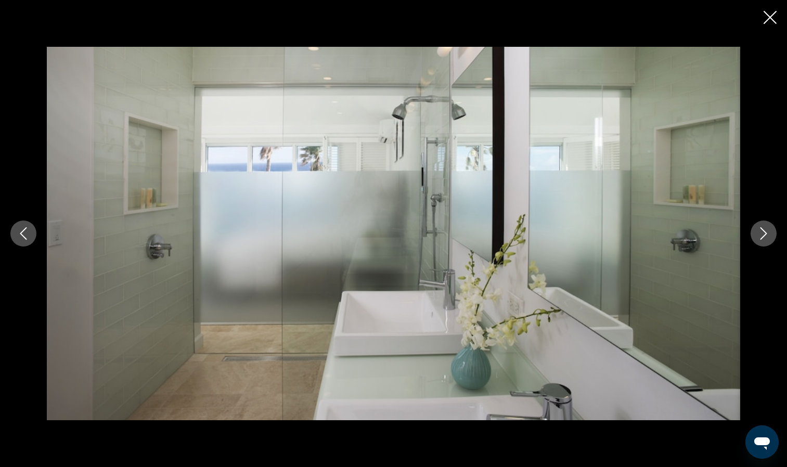
click at [770, 232] on button "Next image" at bounding box center [764, 234] width 26 height 26
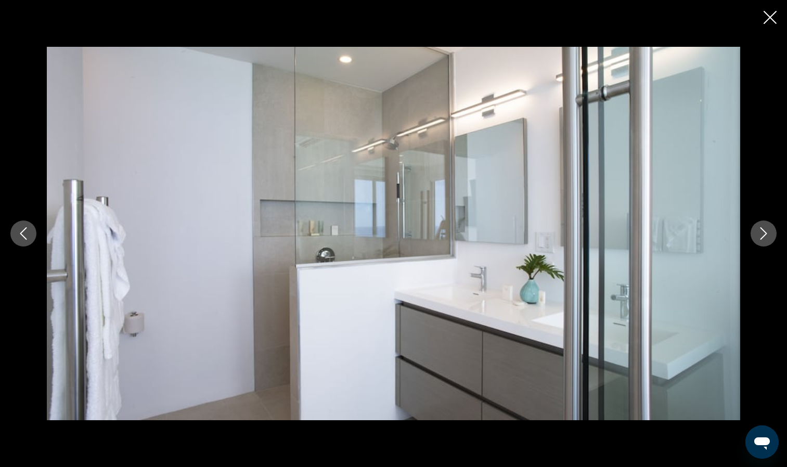
click at [770, 232] on button "Next image" at bounding box center [764, 234] width 26 height 26
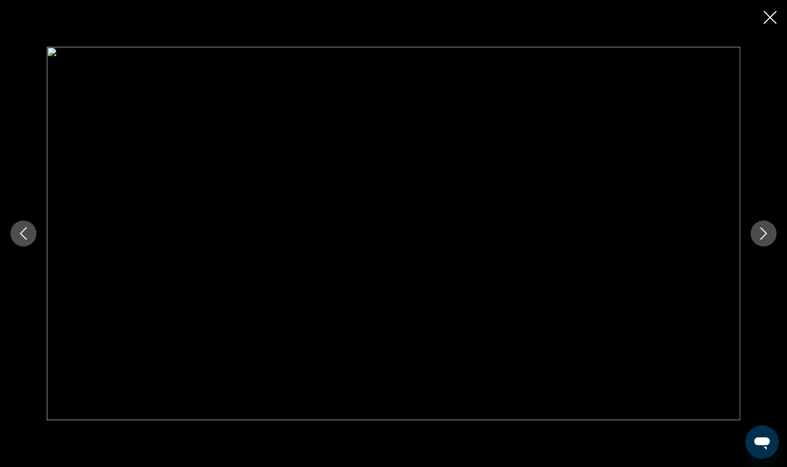
scroll to position [0, 0]
click at [772, 20] on icon "Close slideshow" at bounding box center [770, 17] width 13 height 13
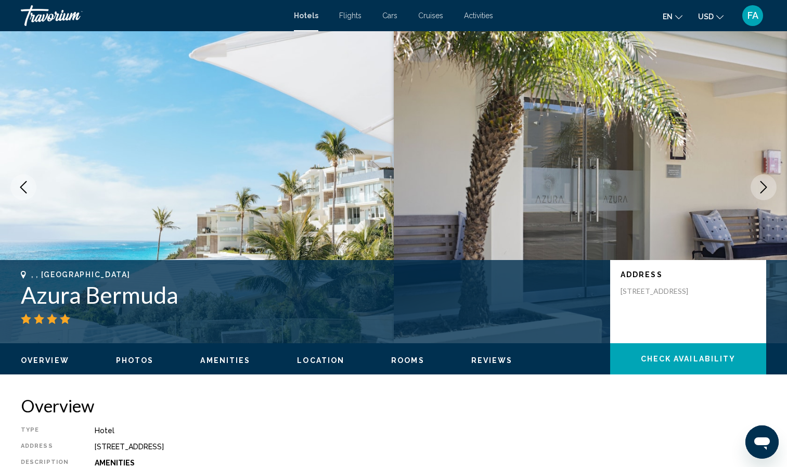
click at [132, 364] on span "Photos" at bounding box center [135, 360] width 38 height 8
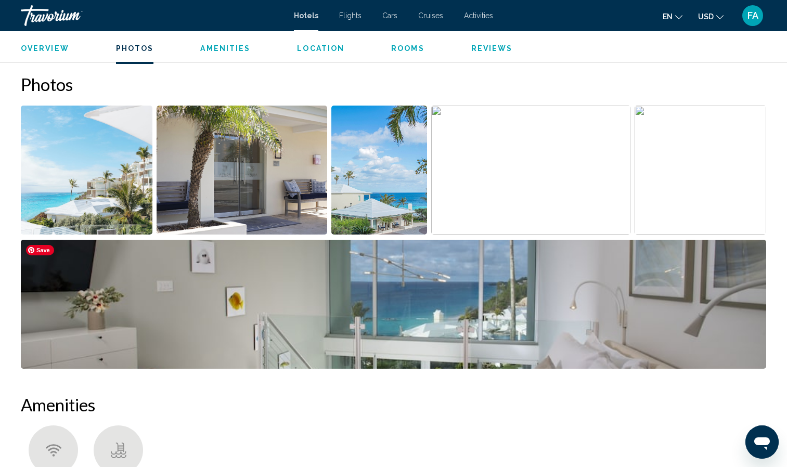
scroll to position [508, 0]
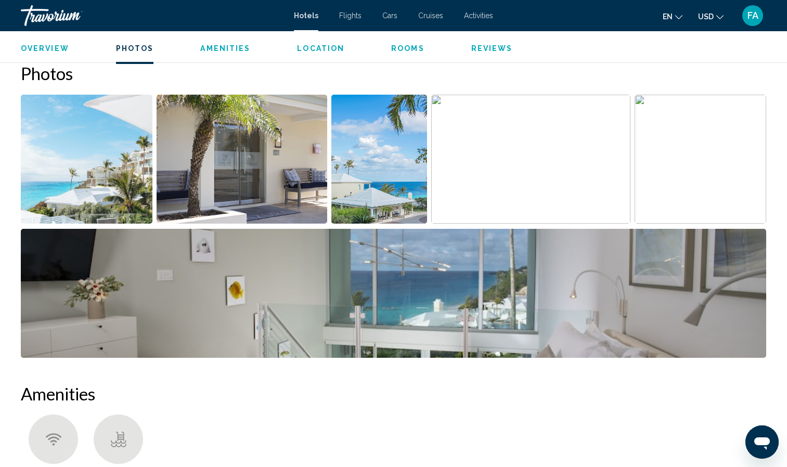
click at [214, 51] on span "Amenities" at bounding box center [225, 48] width 50 height 8
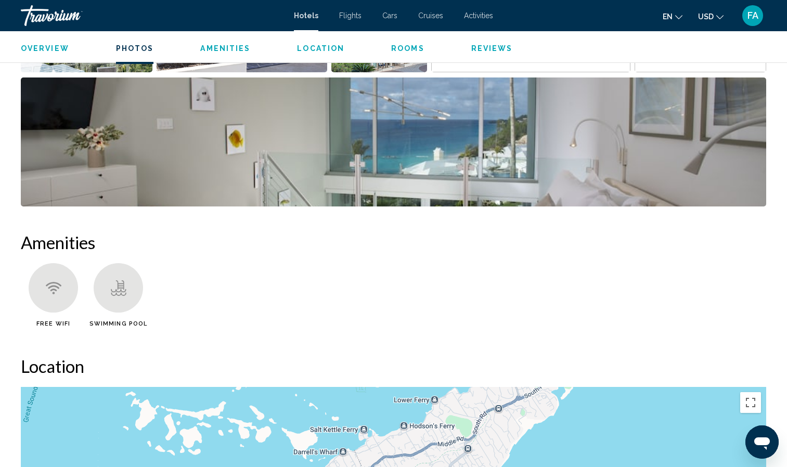
scroll to position [829, 0]
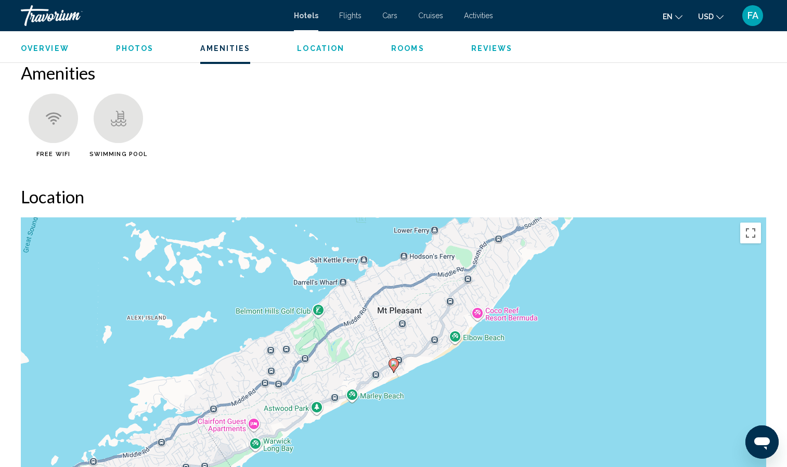
click at [323, 47] on span "Location" at bounding box center [320, 48] width 47 height 8
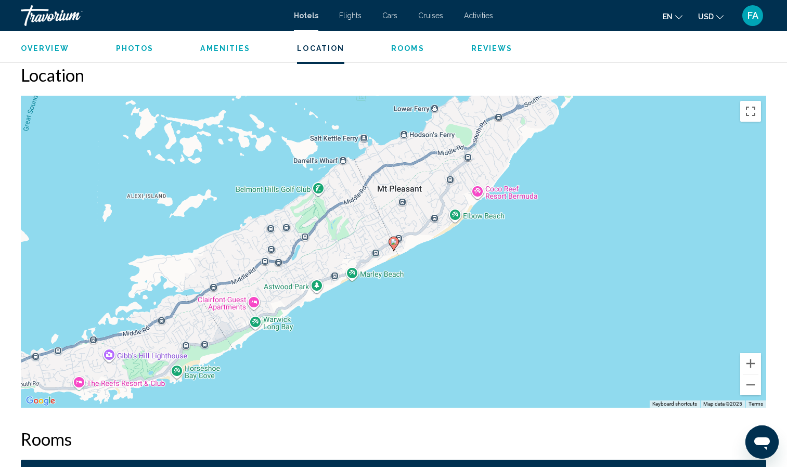
scroll to position [953, 0]
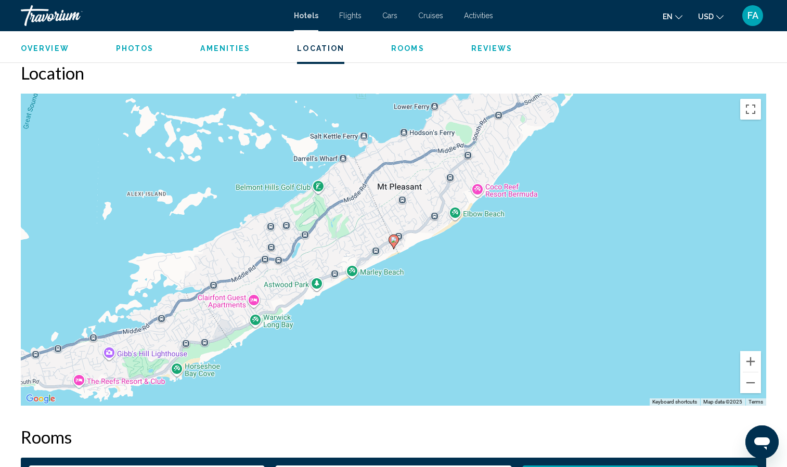
click at [397, 46] on span "Rooms" at bounding box center [407, 48] width 33 height 8
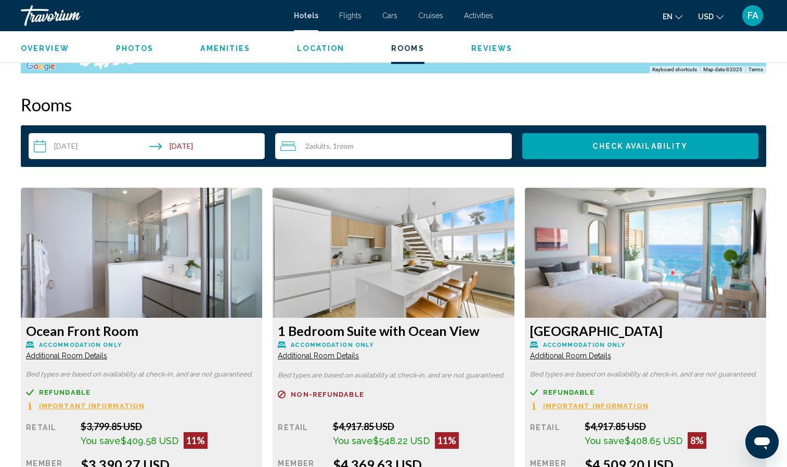
scroll to position [1317, 0]
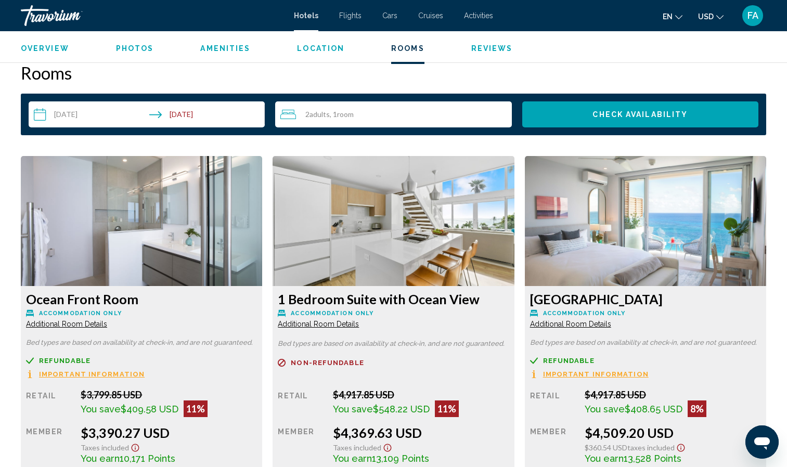
click at [65, 377] on span "Important Information" at bounding box center [92, 374] width 106 height 7
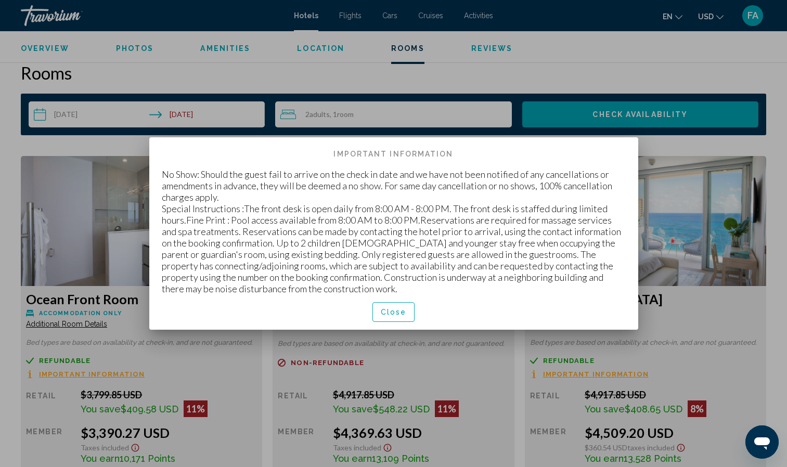
scroll to position [0, 0]
click at [390, 322] on div "Close" at bounding box center [394, 311] width 464 height 35
click at [387, 310] on span "Close" at bounding box center [394, 312] width 26 height 8
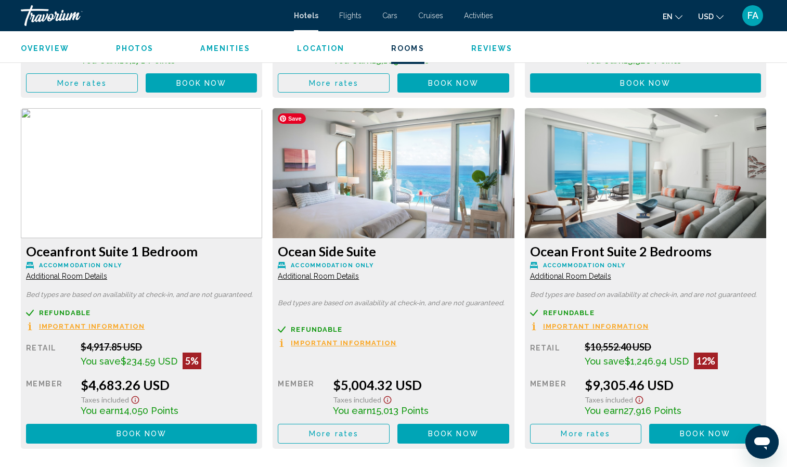
scroll to position [1733, 0]
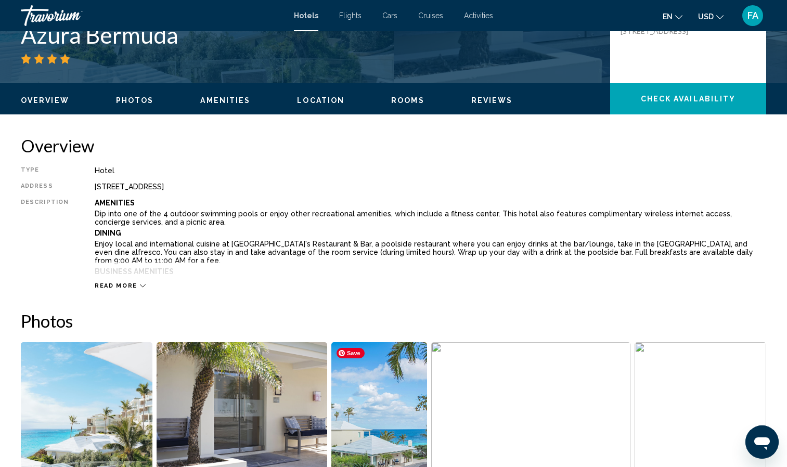
scroll to position [255, 0]
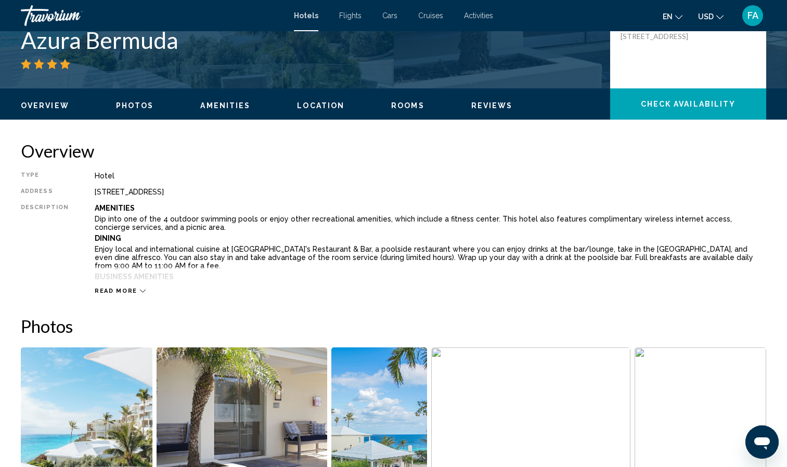
click at [140, 292] on icon "Main content" at bounding box center [143, 291] width 6 height 6
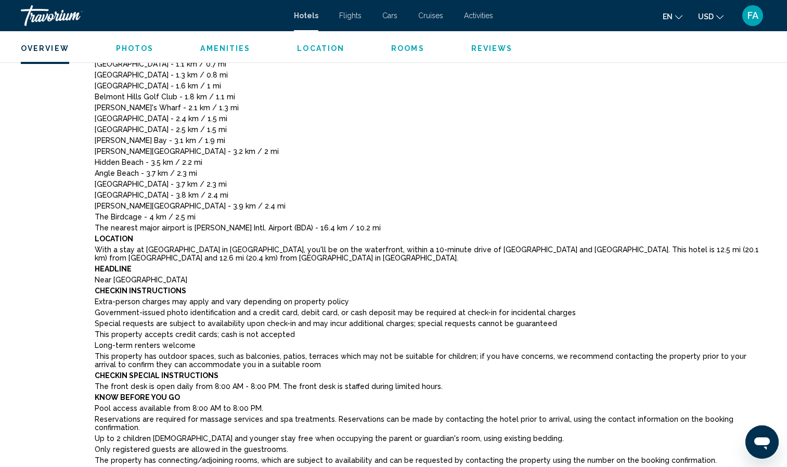
scroll to position [619, 0]
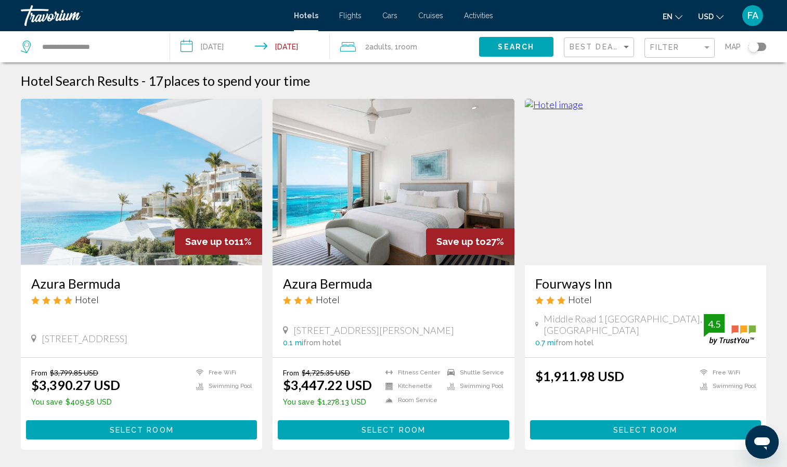
click at [238, 46] on input "**********" at bounding box center [252, 48] width 164 height 34
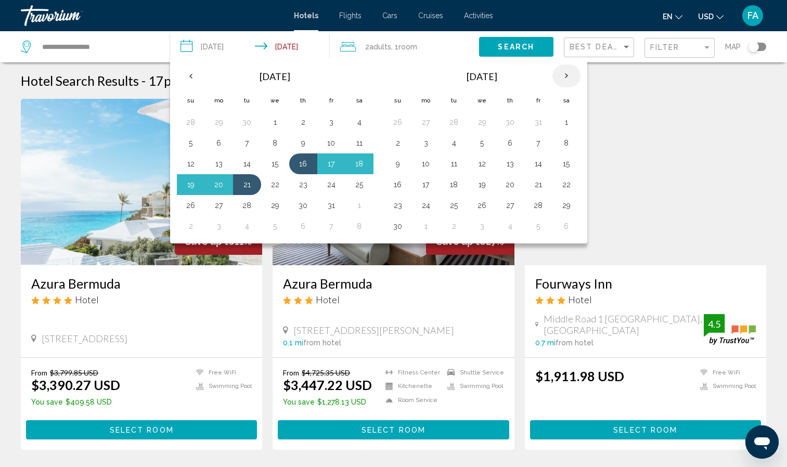
click at [566, 79] on th "Next month" at bounding box center [566, 75] width 28 height 23
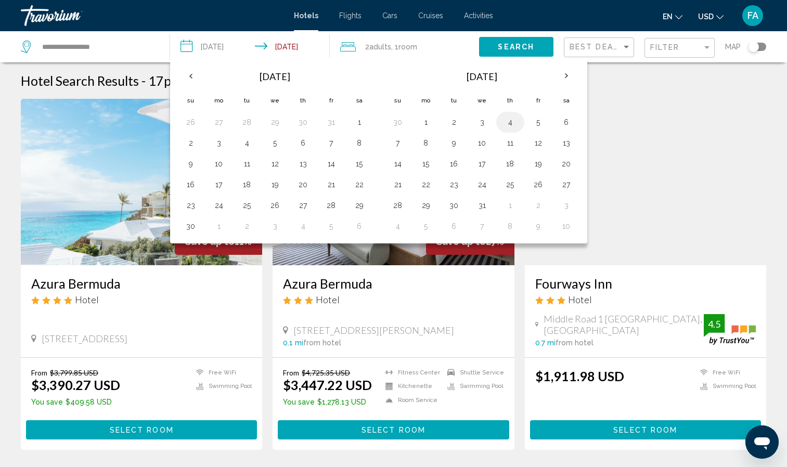
click at [511, 126] on button "4" at bounding box center [510, 122] width 17 height 15
click at [425, 146] on button "8" at bounding box center [426, 143] width 17 height 15
type input "**********"
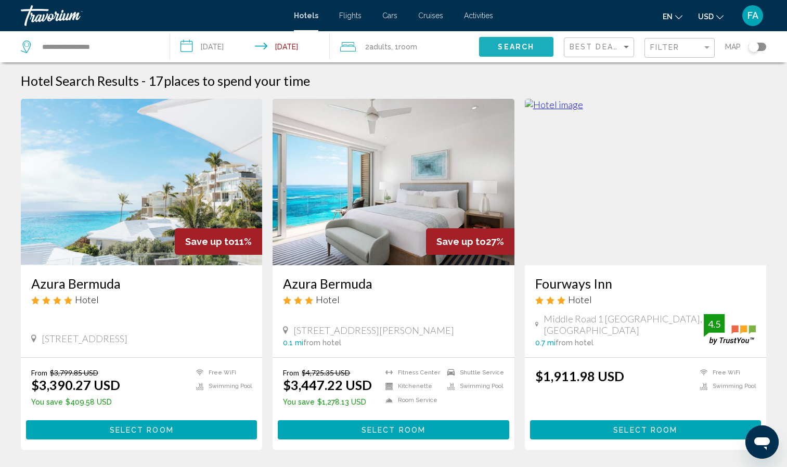
click at [493, 54] on button "Search" at bounding box center [516, 46] width 74 height 19
click at [174, 207] on img "Main content" at bounding box center [141, 182] width 241 height 166
click at [280, 46] on input "**********" at bounding box center [252, 48] width 164 height 34
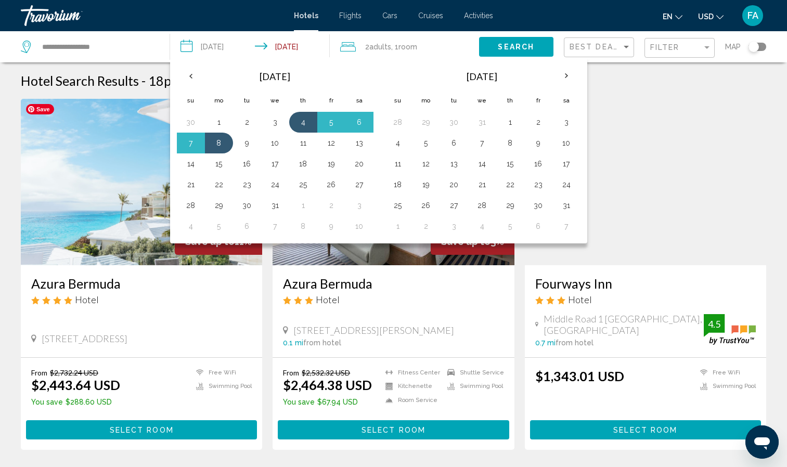
click at [31, 148] on img "Main content" at bounding box center [141, 182] width 241 height 166
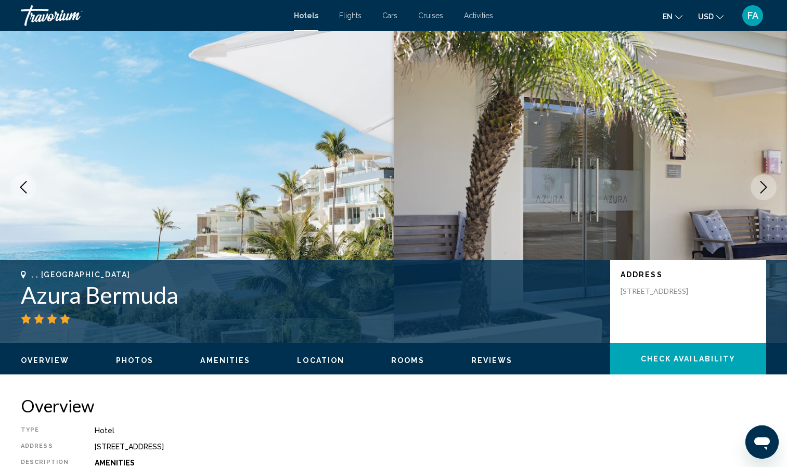
click at [354, 11] on span "Flights" at bounding box center [350, 15] width 22 height 8
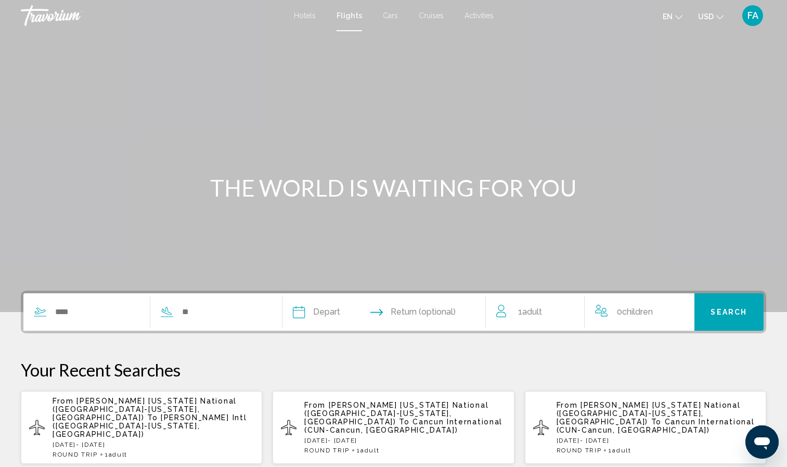
click at [113, 303] on div "Search widget" at bounding box center [144, 311] width 243 height 37
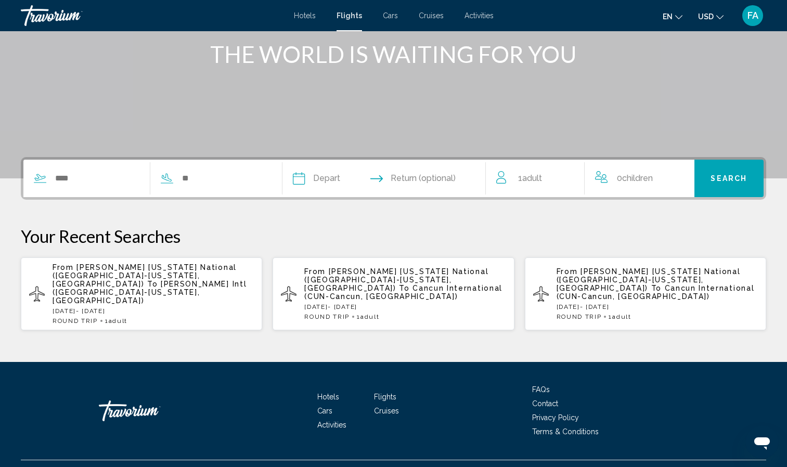
scroll to position [139, 0]
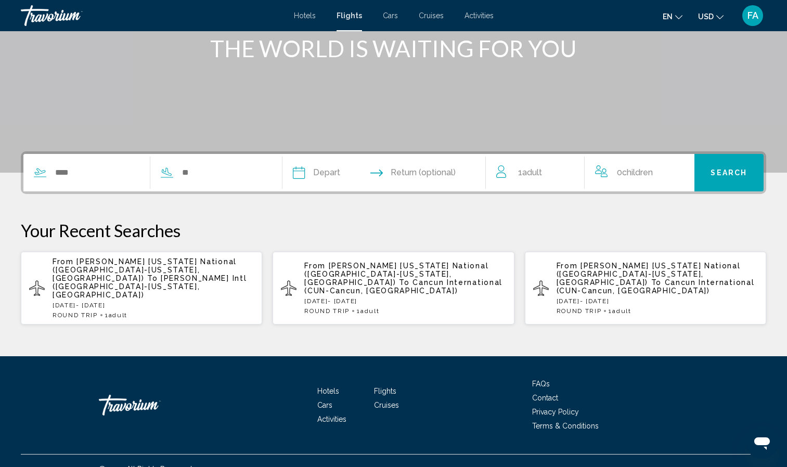
click at [103, 183] on div "Search widget" at bounding box center [144, 172] width 243 height 37
click at [100, 170] on input "Search widget" at bounding box center [96, 173] width 85 height 16
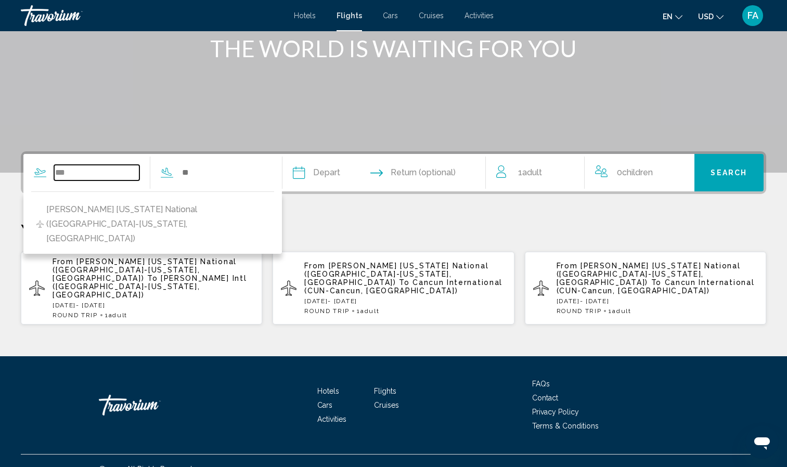
type input "***"
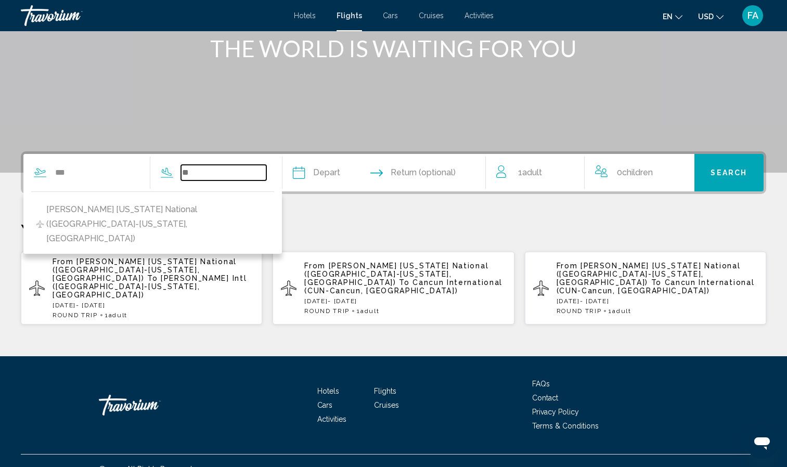
click at [199, 167] on input "Search widget" at bounding box center [223, 173] width 85 height 16
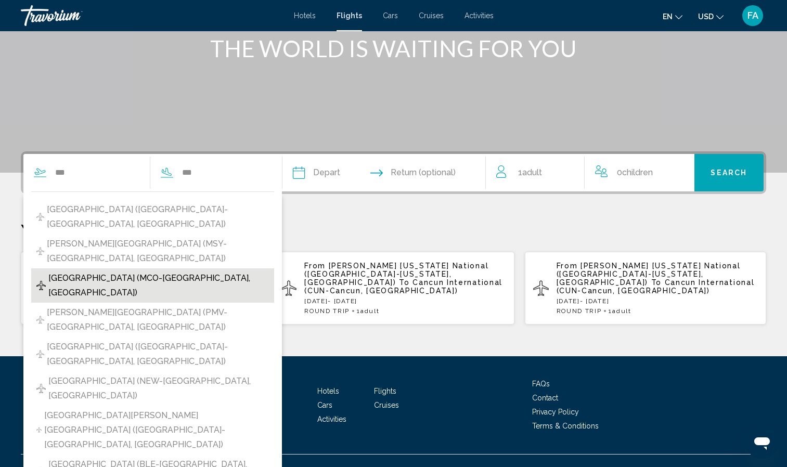
click at [191, 271] on span "[GEOGRAPHIC_DATA] (MCO-[GEOGRAPHIC_DATA], [GEOGRAPHIC_DATA])" at bounding box center [158, 285] width 221 height 29
type input "**********"
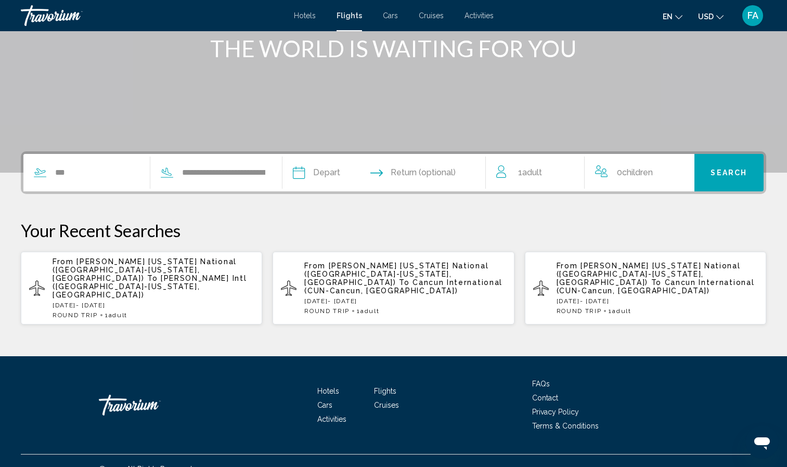
click at [329, 176] on input "Depart date" at bounding box center [340, 174] width 101 height 41
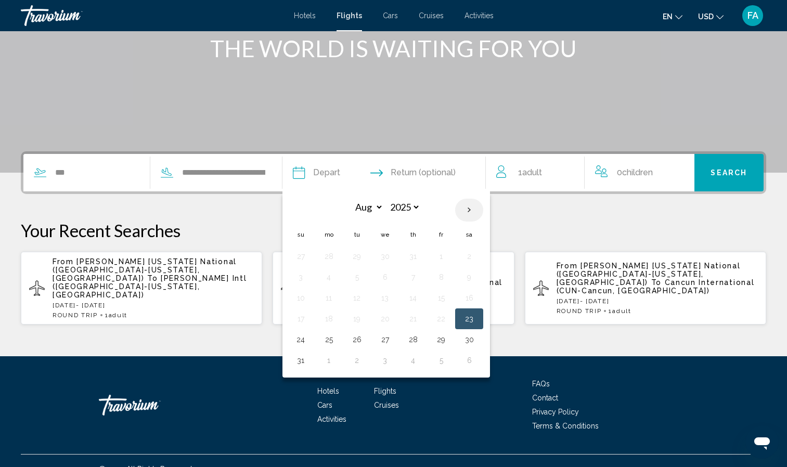
click at [483, 208] on th "Next month" at bounding box center [469, 210] width 28 height 23
select select "*"
click at [449, 298] on button "19" at bounding box center [441, 298] width 17 height 15
type input "**********"
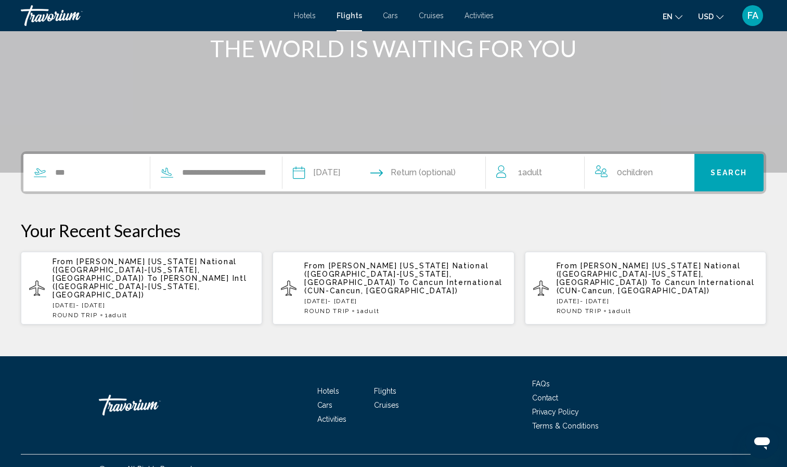
click at [423, 165] on input "Return date" at bounding box center [440, 174] width 101 height 41
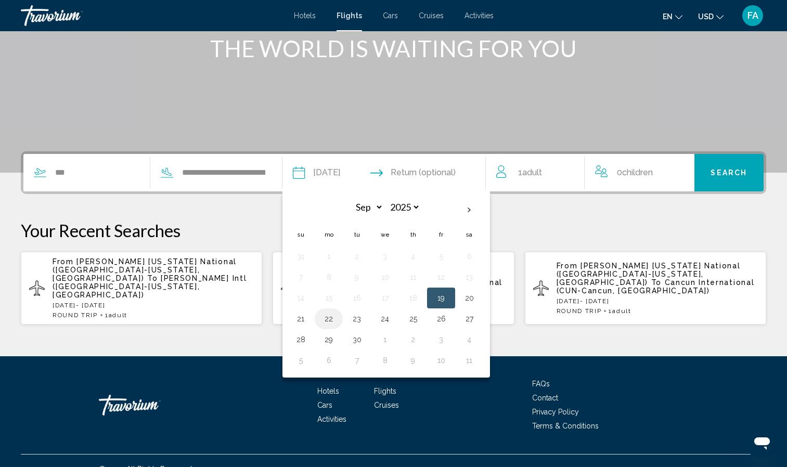
click at [337, 325] on button "22" at bounding box center [328, 319] width 17 height 15
type input "**********"
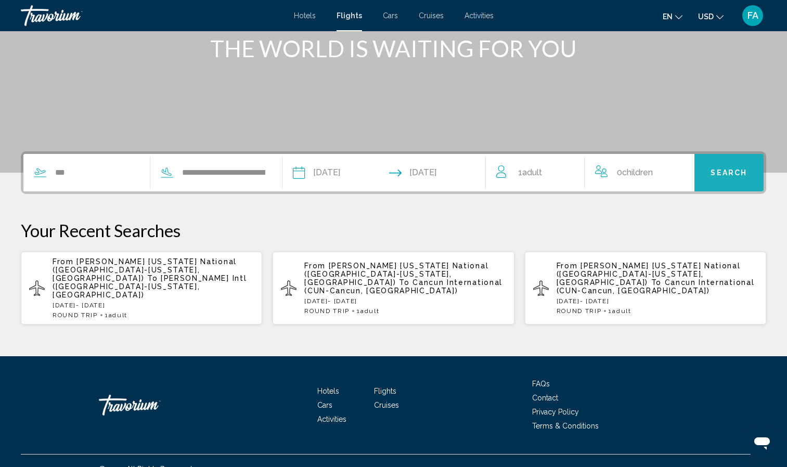
click at [734, 171] on span "Search" at bounding box center [728, 173] width 36 height 8
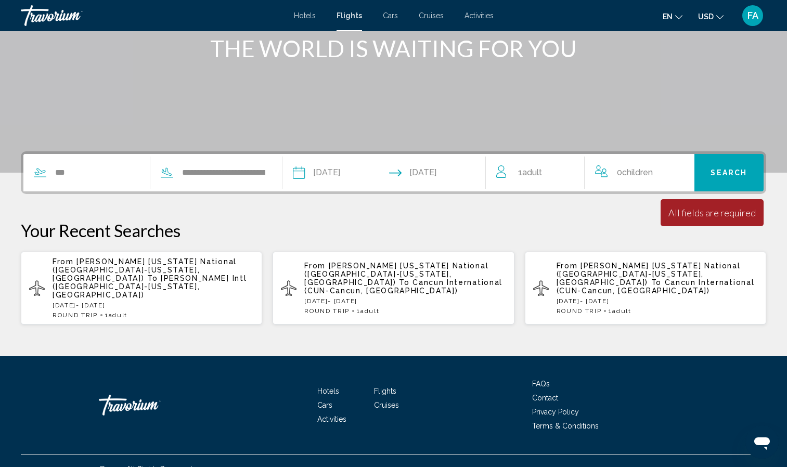
click at [630, 171] on span "Children" at bounding box center [637, 172] width 31 height 10
click at [729, 172] on span "Search" at bounding box center [728, 173] width 36 height 8
click at [534, 170] on span "Adult" at bounding box center [532, 172] width 20 height 10
click at [569, 167] on icon "Increment adults" at bounding box center [568, 170] width 9 height 9
click at [503, 170] on icon "Decrement adults" at bounding box center [500, 170] width 9 height 12
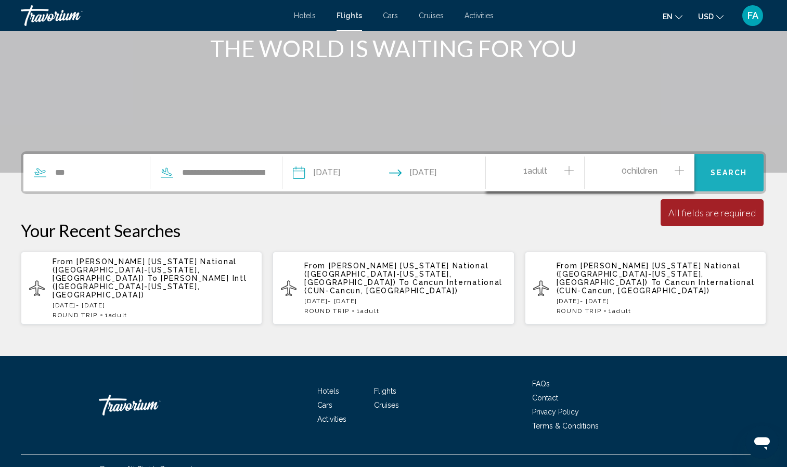
click at [743, 170] on span "Search" at bounding box center [728, 173] width 36 height 8
click at [704, 216] on div "All fields are required" at bounding box center [711, 212] width 87 height 11
click at [725, 172] on span "Search" at bounding box center [728, 173] width 36 height 8
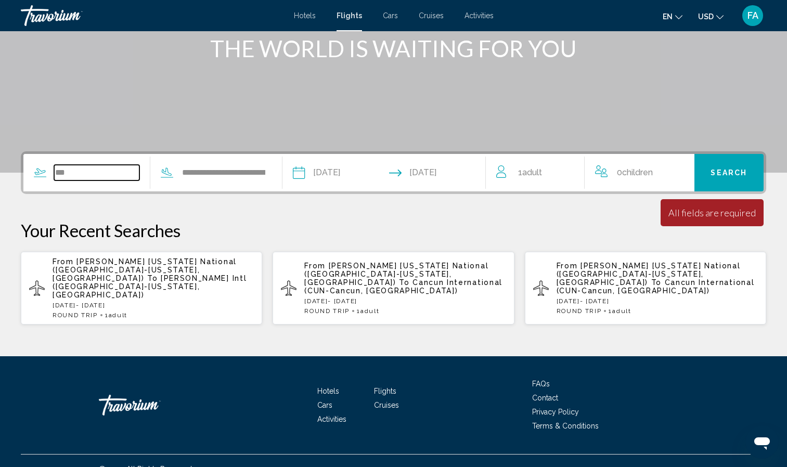
click at [60, 173] on input "***" at bounding box center [96, 173] width 85 height 16
click at [81, 171] on input "***" at bounding box center [96, 173] width 85 height 16
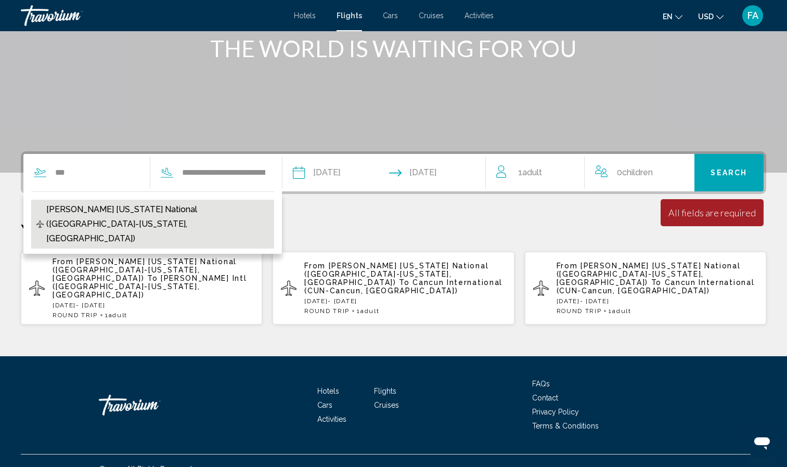
click at [75, 209] on span "[PERSON_NAME] [US_STATE] National ([GEOGRAPHIC_DATA]-[US_STATE], [GEOGRAPHIC_DA…" at bounding box center [157, 224] width 223 height 44
type input "**********"
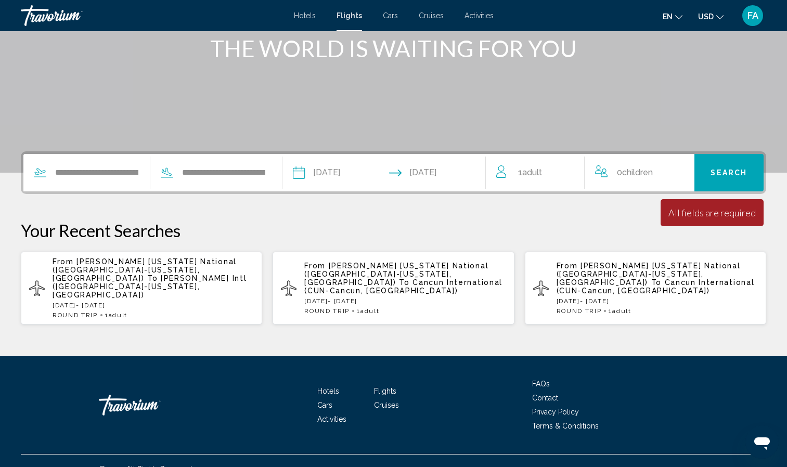
click at [735, 178] on button "Search" at bounding box center [728, 172] width 69 height 37
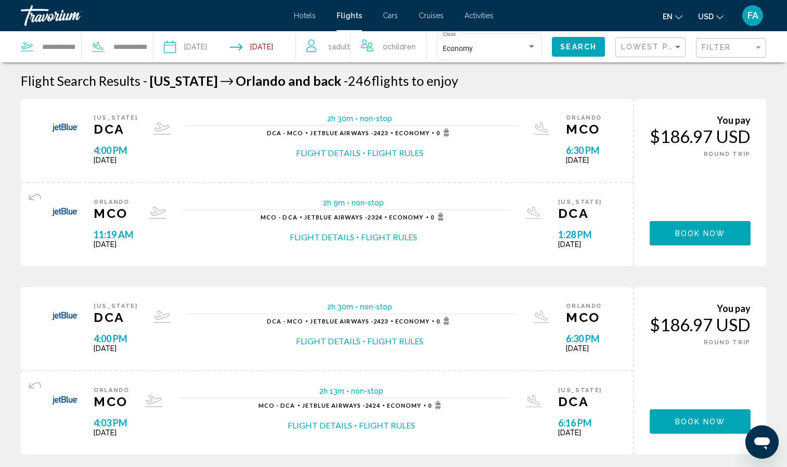
click at [433, 10] on div "Hotels Flights Cars Cruises Activities Hotels Flights Cars Cruises Activities e…" at bounding box center [393, 16] width 787 height 22
click at [433, 15] on span "Cruises" at bounding box center [431, 15] width 25 height 8
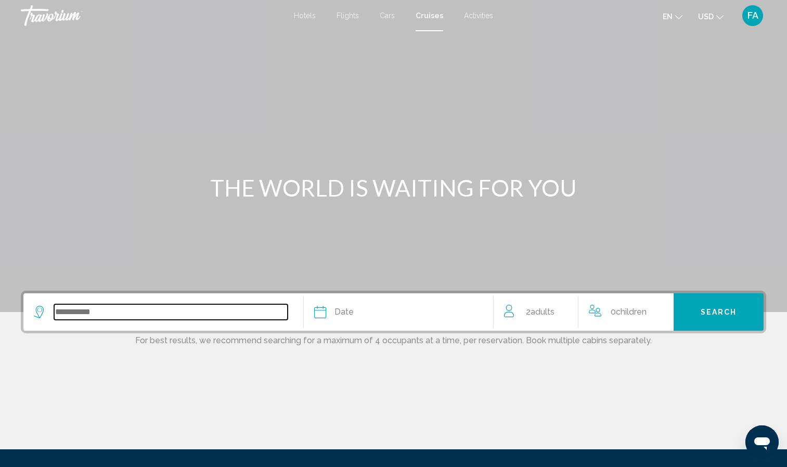
click at [91, 314] on input "Search widget" at bounding box center [171, 312] width 234 height 16
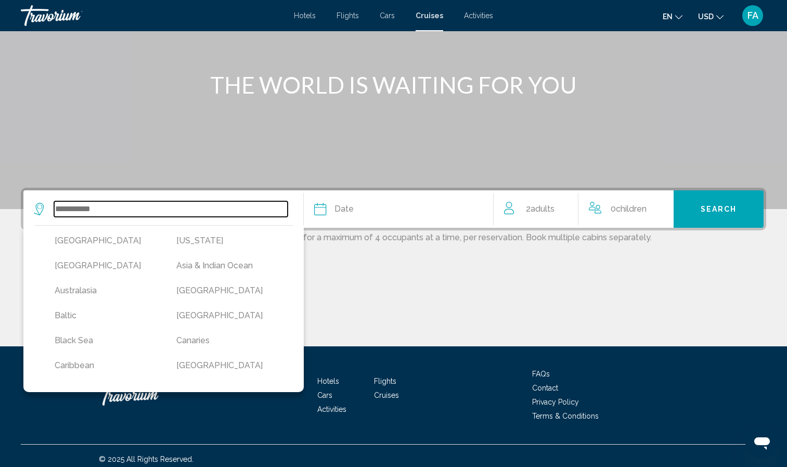
scroll to position [110, 0]
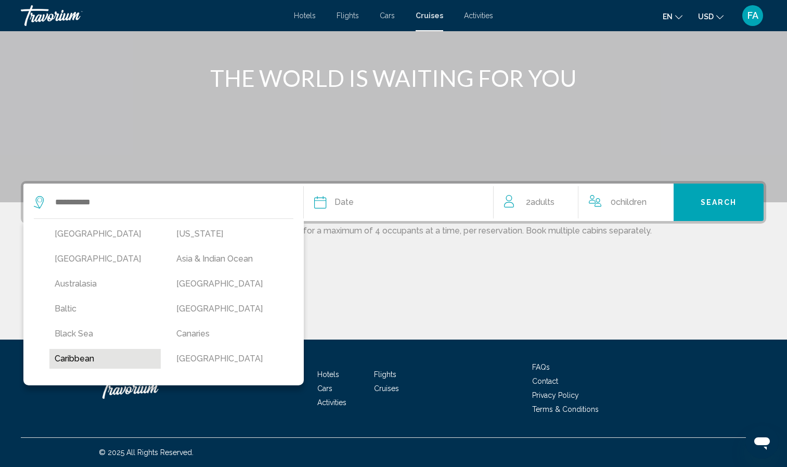
click at [80, 361] on button "Caribbean" at bounding box center [104, 359] width 111 height 20
type input "*********"
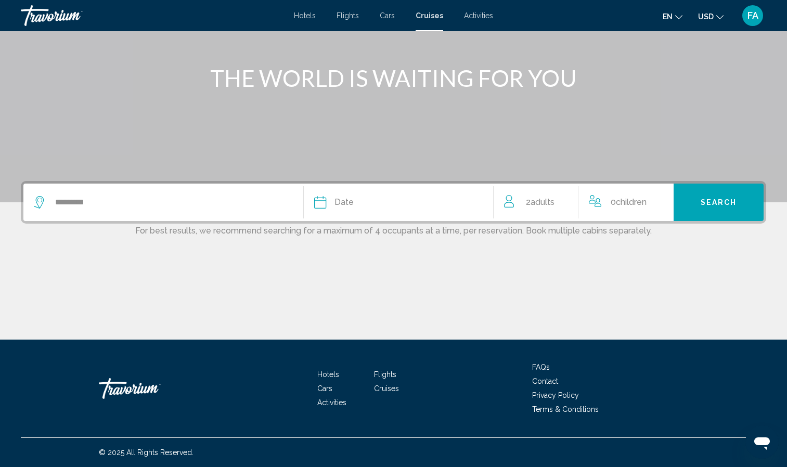
click at [357, 208] on div "Date" at bounding box center [398, 202] width 169 height 15
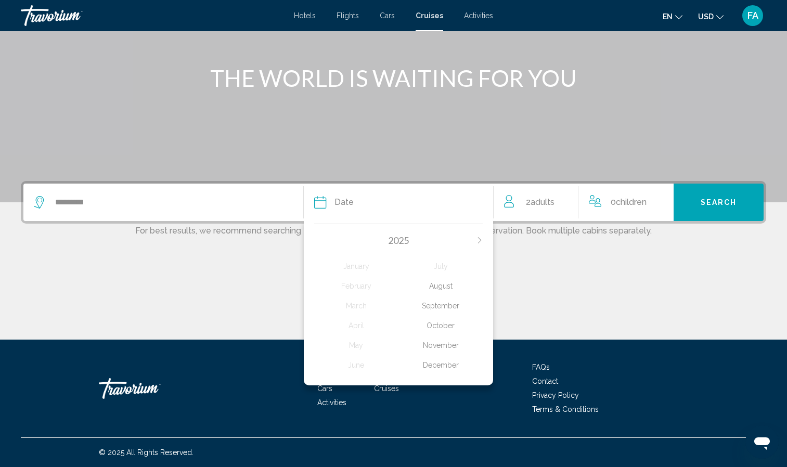
click at [454, 328] on div "October" at bounding box center [440, 325] width 84 height 19
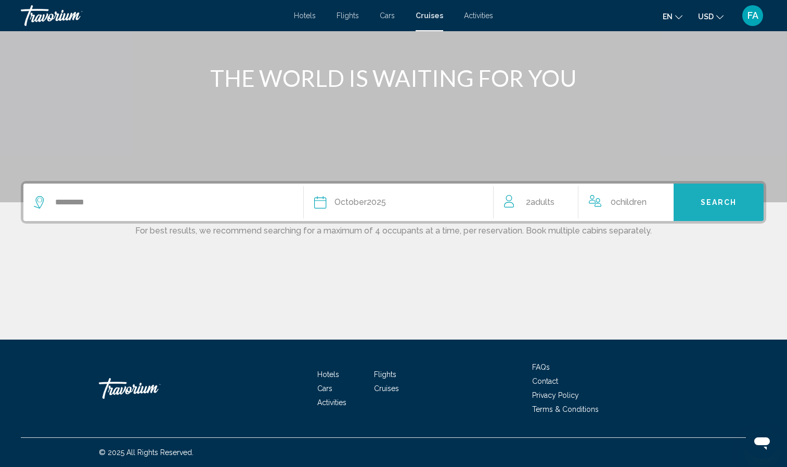
click at [716, 202] on span "Search" at bounding box center [719, 203] width 36 height 8
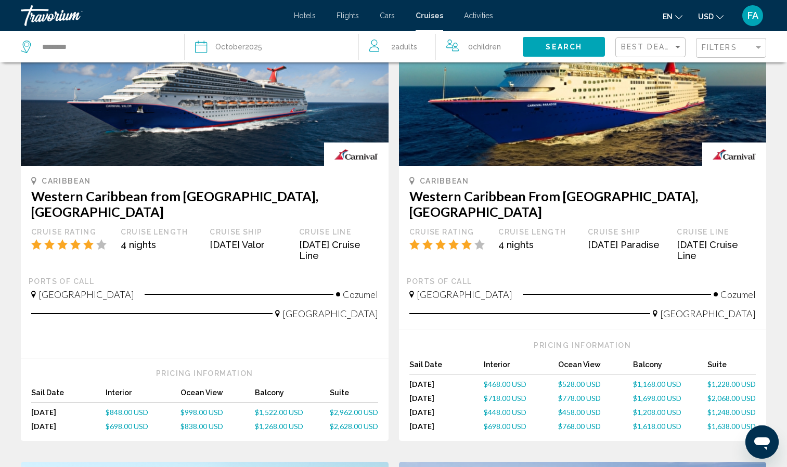
scroll to position [624, 0]
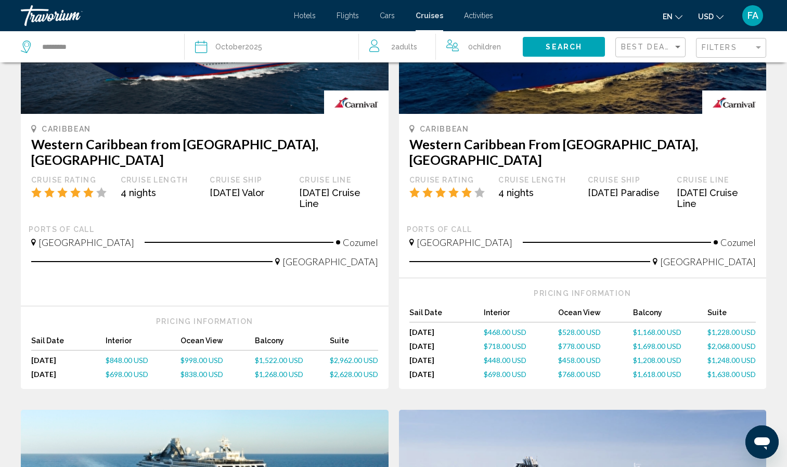
click at [572, 356] on span "$458.00 USD" at bounding box center [579, 360] width 43 height 9
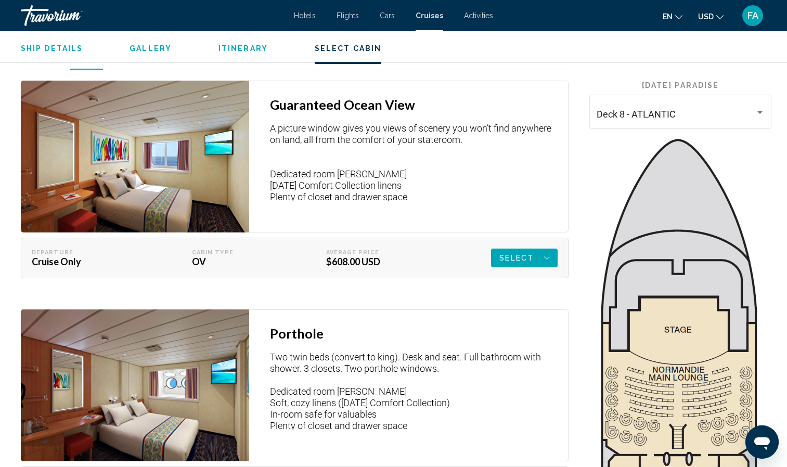
scroll to position [1554, 0]
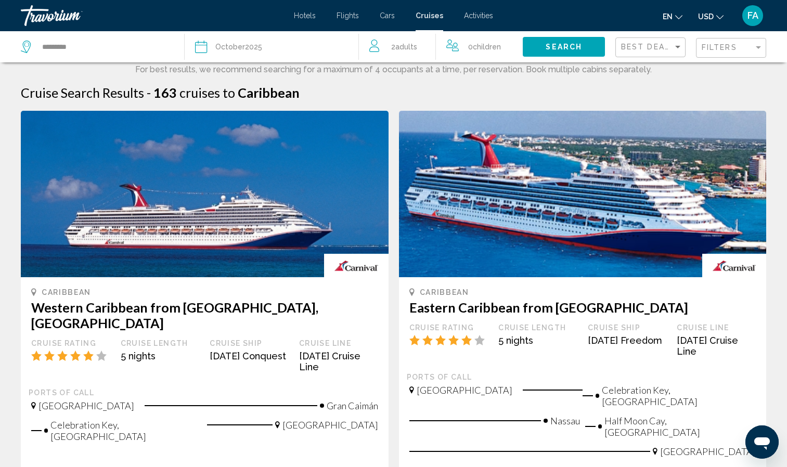
click at [146, 309] on h3 "Western Caribbean from [GEOGRAPHIC_DATA], [GEOGRAPHIC_DATA]" at bounding box center [204, 315] width 347 height 31
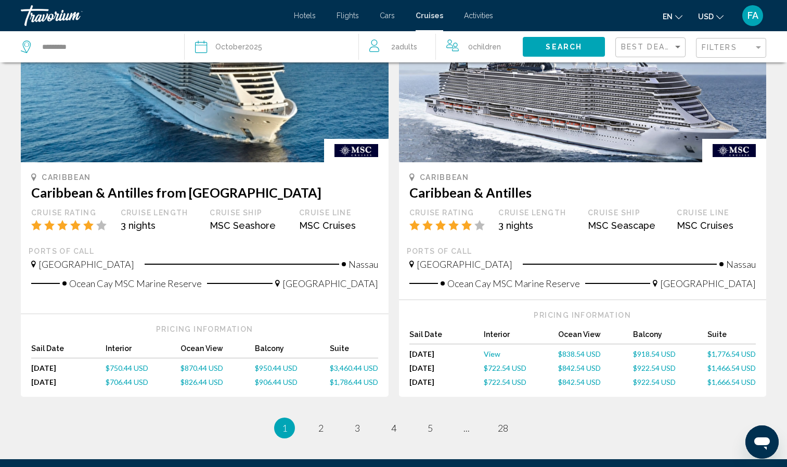
scroll to position [1040, 0]
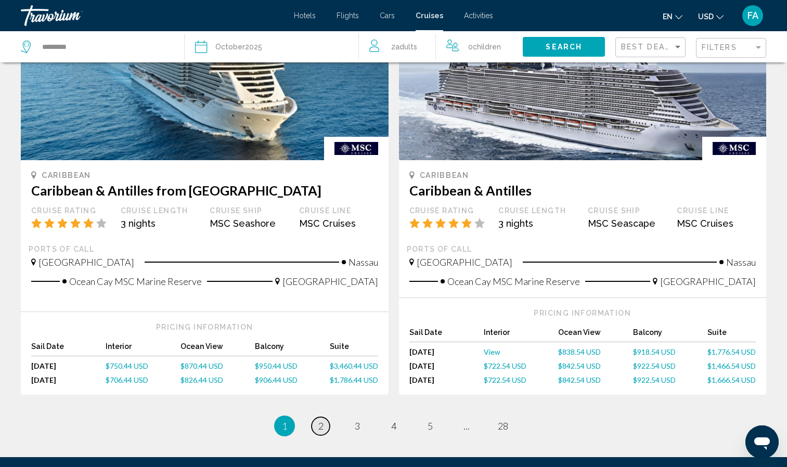
click at [320, 417] on link "page 2" at bounding box center [321, 426] width 18 height 18
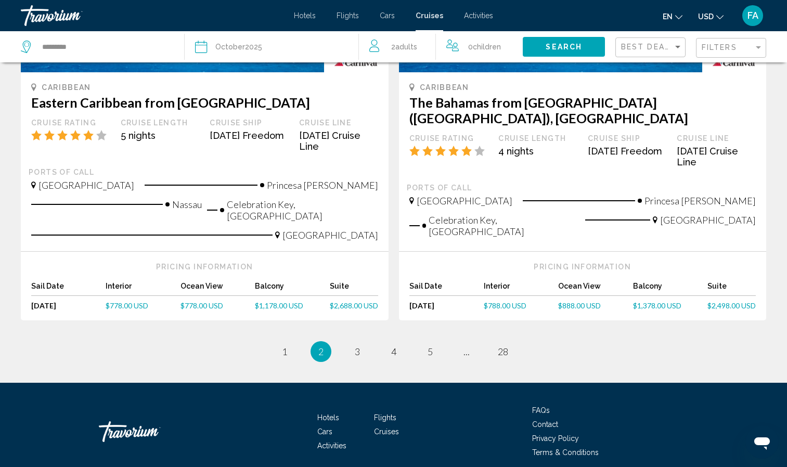
scroll to position [1100, 0]
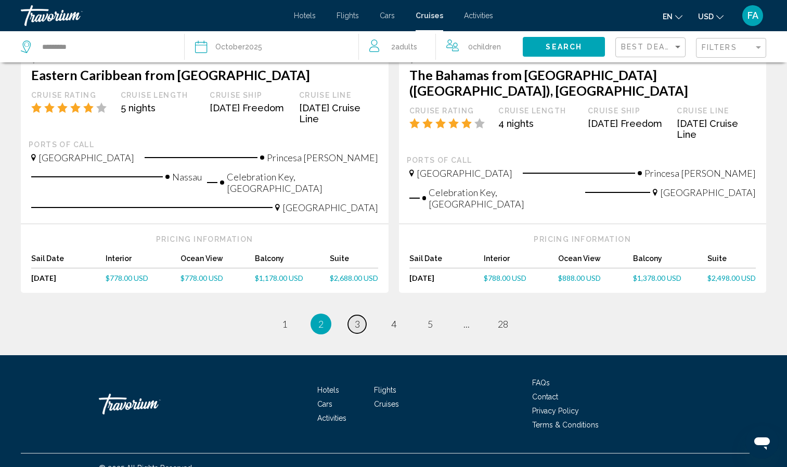
click at [355, 318] on span "3" at bounding box center [357, 323] width 5 height 11
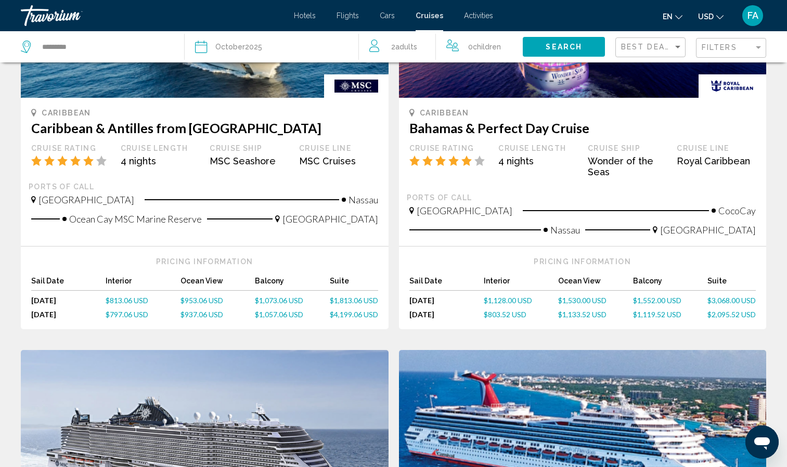
scroll to position [208, 0]
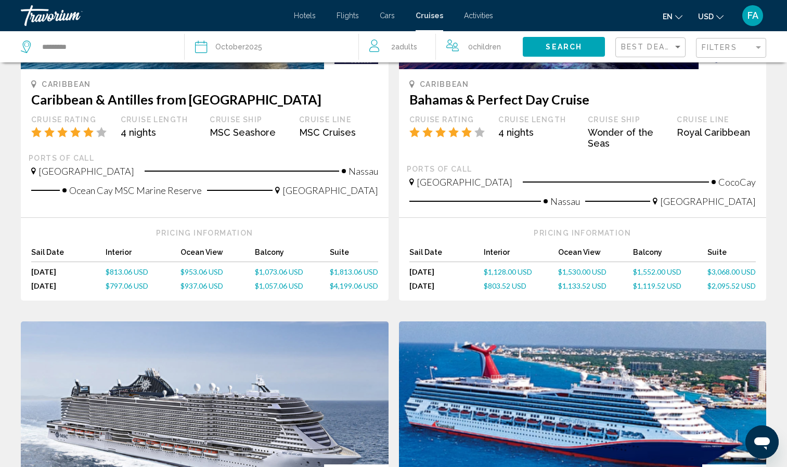
click at [713, 272] on span "$3,068.00 USD" at bounding box center [731, 271] width 48 height 9
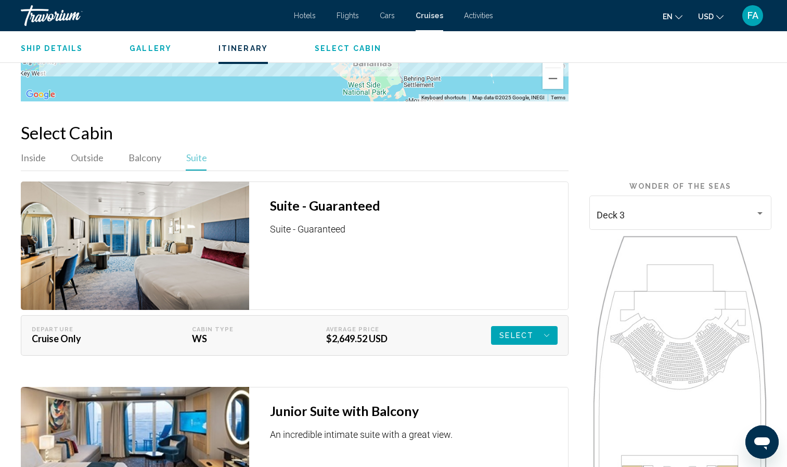
scroll to position [1622, 0]
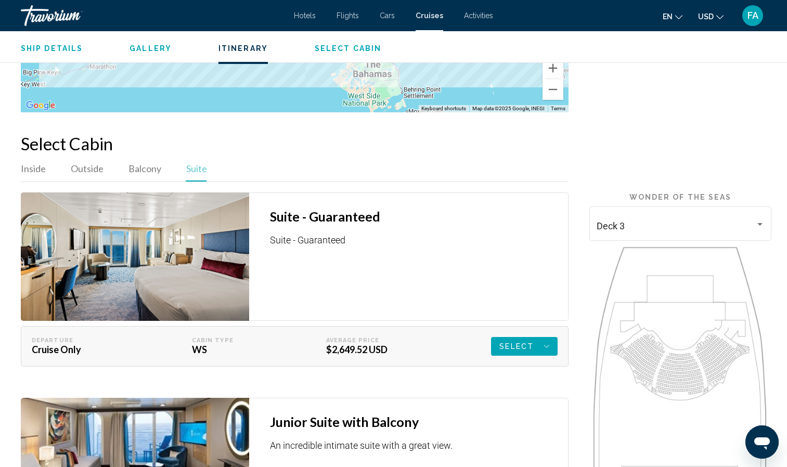
drag, startPoint x: 786, startPoint y: 259, endPoint x: 786, endPoint y: 311, distance: 52.5
click at [786, 311] on div "Ship Details Name Wonder of the Seas Launched [DATE] Total Crew 2394 Tonnage 22…" at bounding box center [393, 77] width 787 height 2606
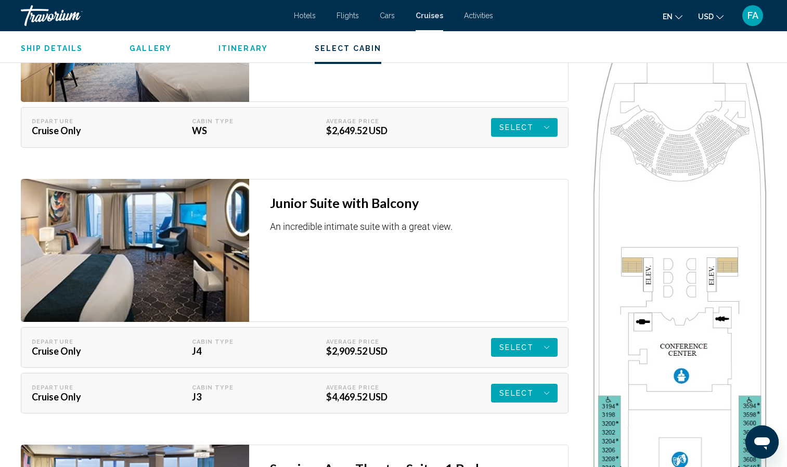
scroll to position [1845, 0]
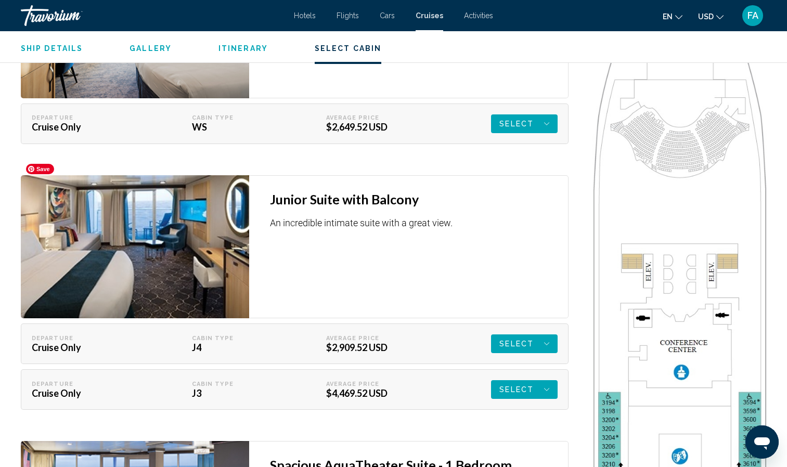
click at [147, 98] on img "Main content" at bounding box center [135, 34] width 228 height 128
click at [149, 98] on img "Main content" at bounding box center [135, 34] width 228 height 128
click at [216, 98] on img "Main content" at bounding box center [135, 34] width 228 height 128
click at [160, 98] on img "Main content" at bounding box center [135, 34] width 228 height 128
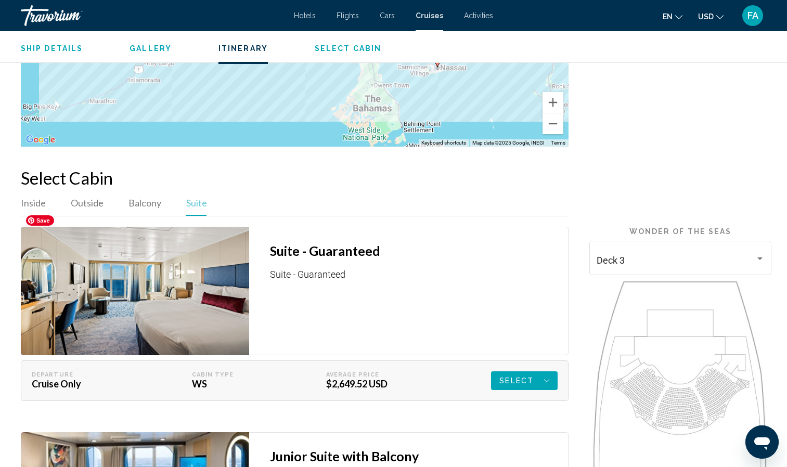
scroll to position [1585, 0]
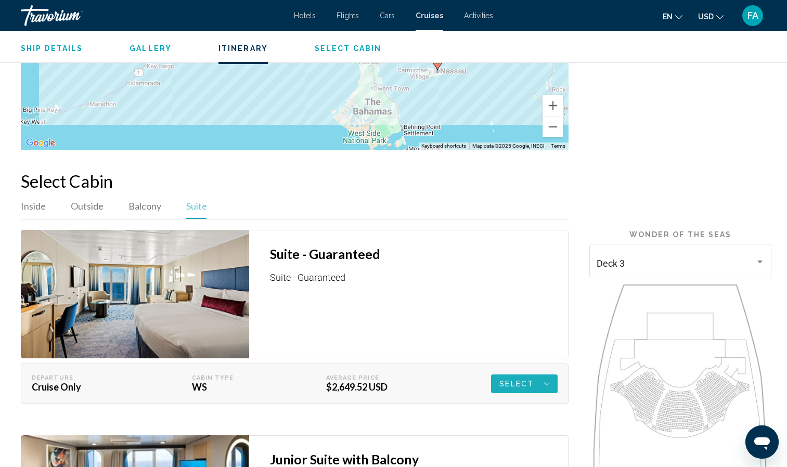
click at [518, 374] on span "Select" at bounding box center [516, 383] width 34 height 19
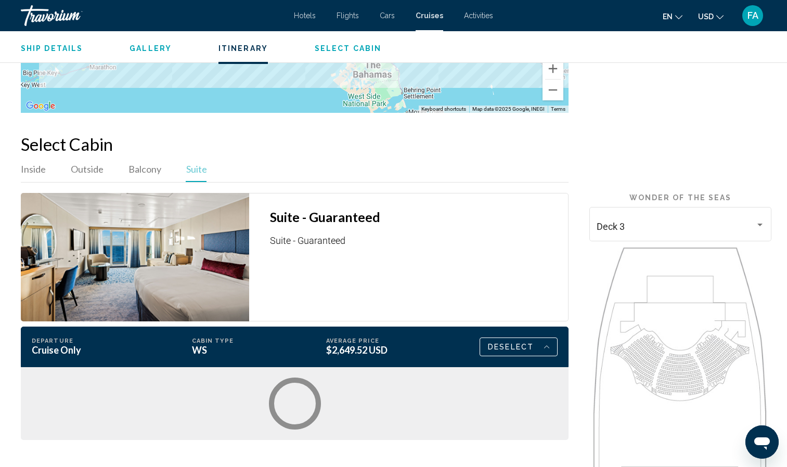
scroll to position [1637, 0]
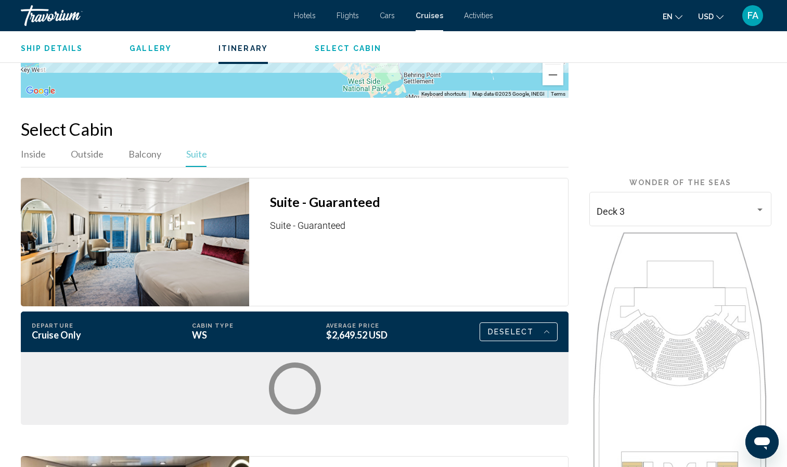
click at [529, 323] on span "Deselect" at bounding box center [511, 332] width 46 height 18
